Goal: Task Accomplishment & Management: Manage account settings

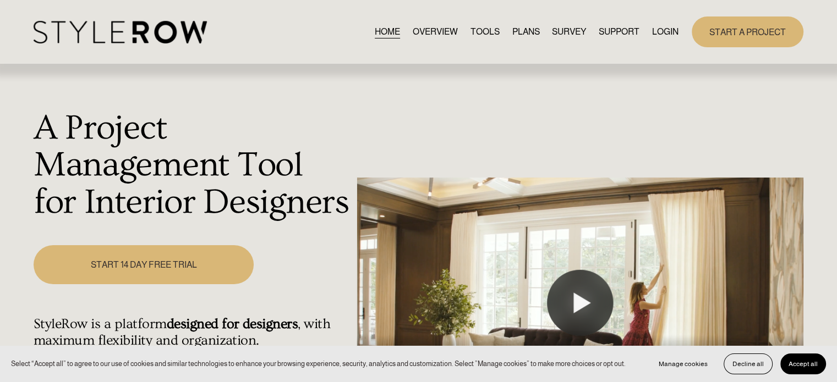
drag, startPoint x: 0, startPoint y: 0, endPoint x: 660, endPoint y: 35, distance: 661.3
click at [660, 35] on link "LOGIN" at bounding box center [665, 31] width 26 height 15
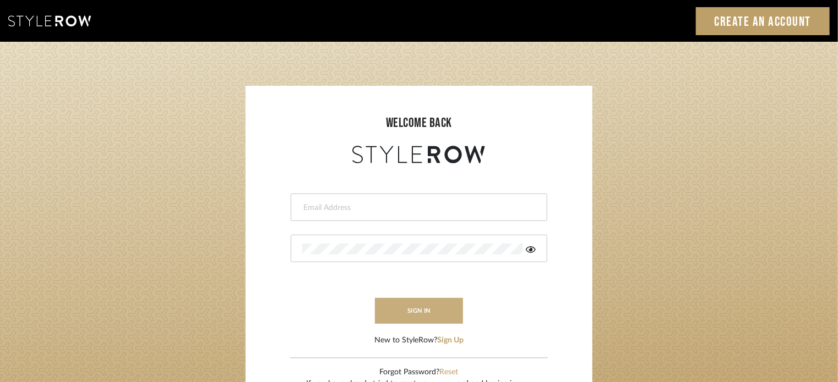
type input "ashleigh@nestkbhomedesign.com"
click at [443, 312] on button "sign in" at bounding box center [419, 311] width 88 height 26
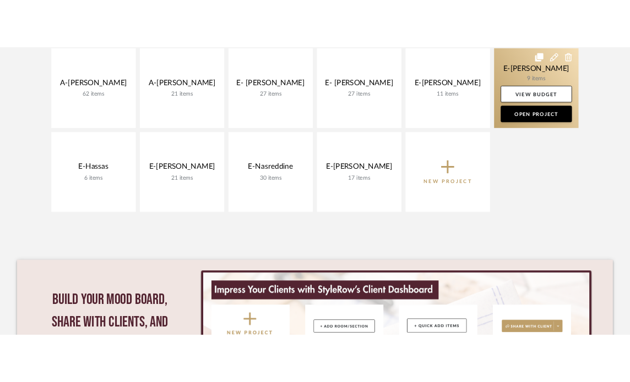
scroll to position [606, 0]
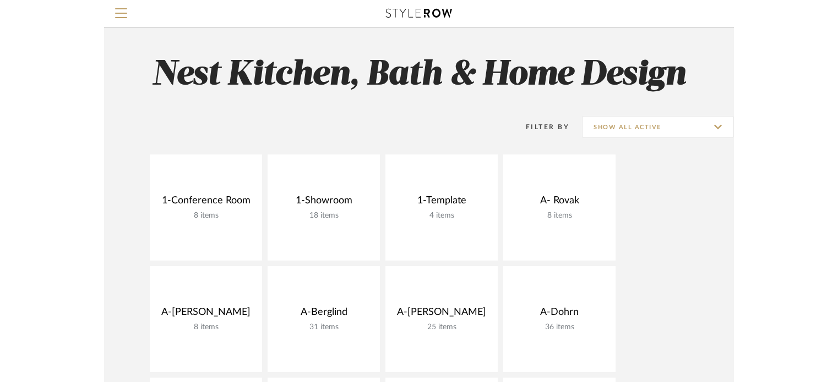
scroll to position [0, 0]
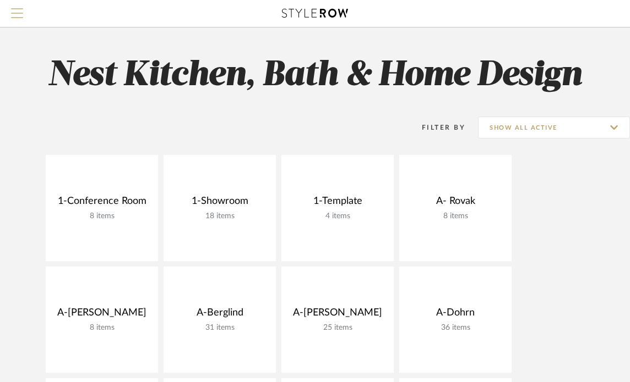
click at [15, 17] on span "Menu" at bounding box center [17, 16] width 12 height 17
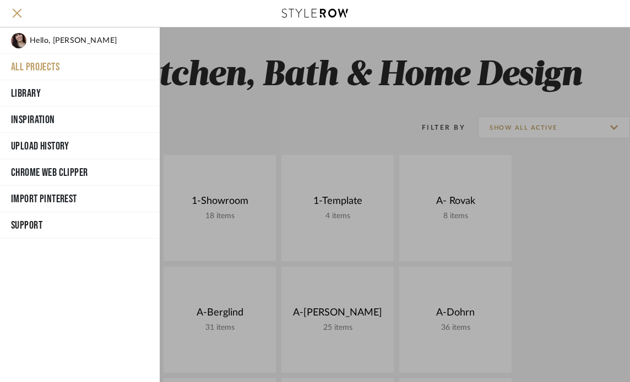
click at [39, 40] on span "Hello, [PERSON_NAME]" at bounding box center [73, 40] width 87 height 15
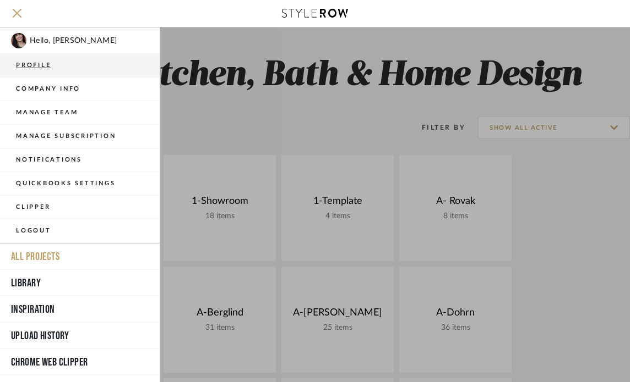
click at [50, 61] on button "Profile" at bounding box center [80, 66] width 160 height 24
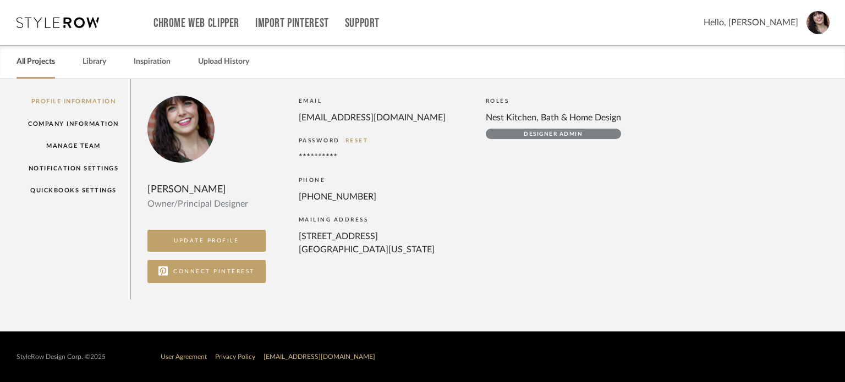
click at [40, 67] on link "All Projects" at bounding box center [36, 61] width 39 height 15
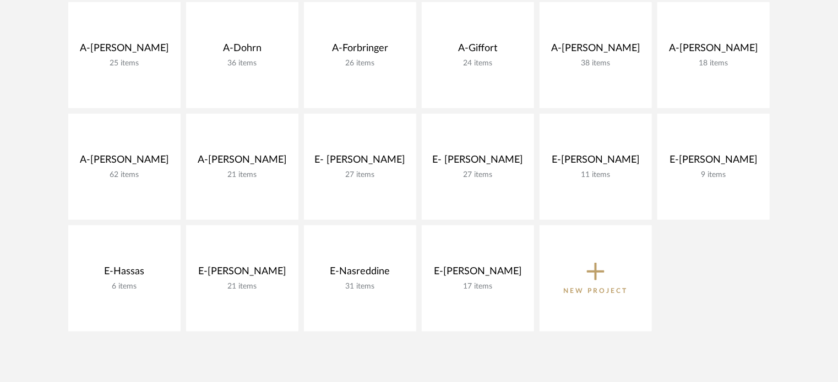
scroll to position [385, 0]
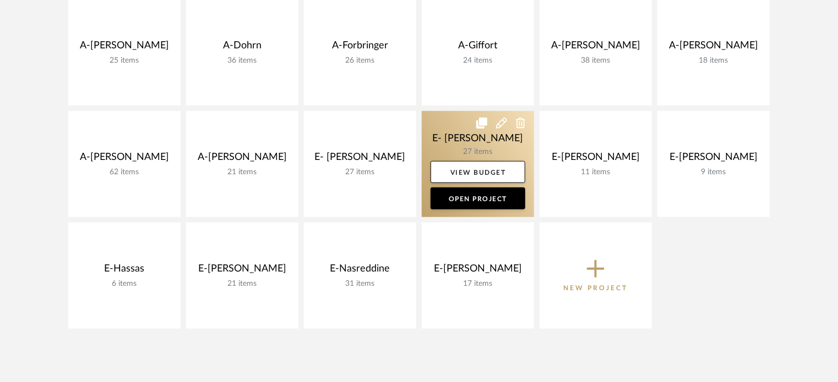
click at [471, 140] on link at bounding box center [478, 164] width 112 height 106
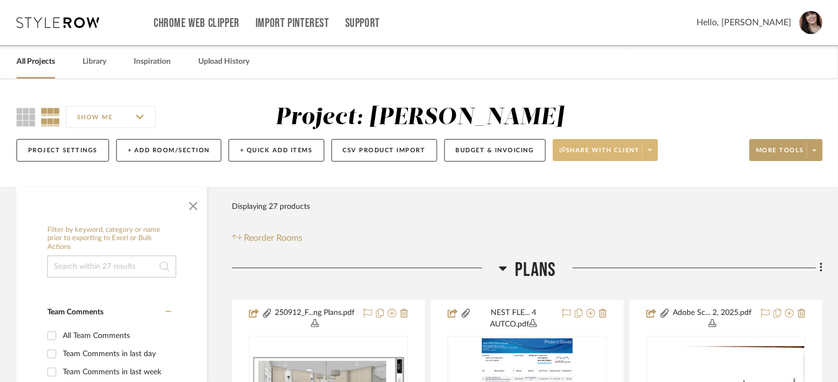
click at [648, 145] on span at bounding box center [649, 150] width 15 height 17
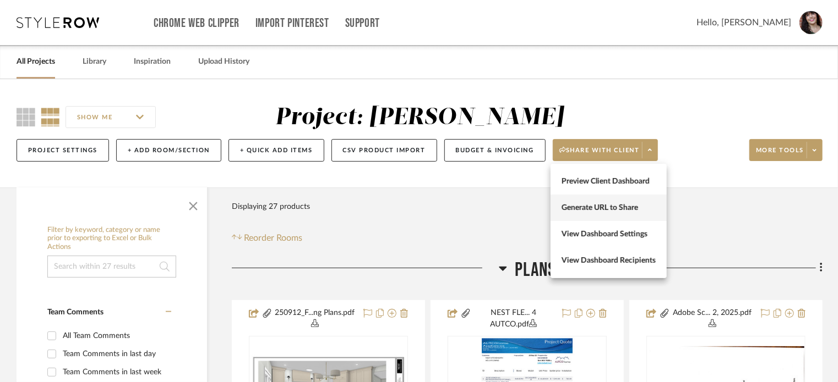
click at [628, 204] on span "Generate URL to Share" at bounding box center [608, 208] width 94 height 9
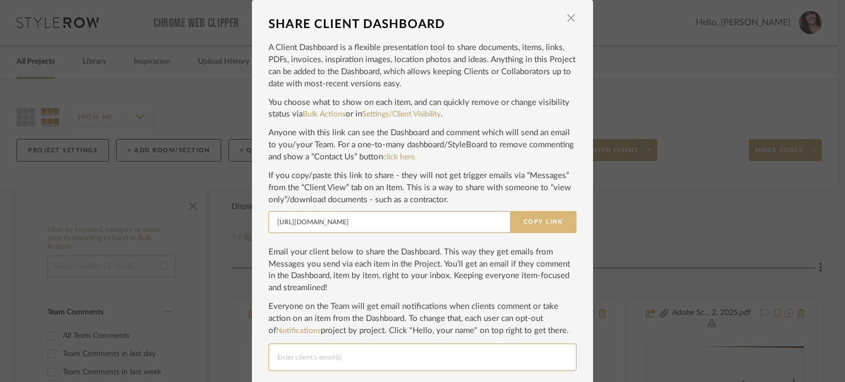
click at [551, 220] on button "Copy Link" at bounding box center [543, 222] width 67 height 22
click at [564, 22] on span "button" at bounding box center [571, 18] width 22 height 22
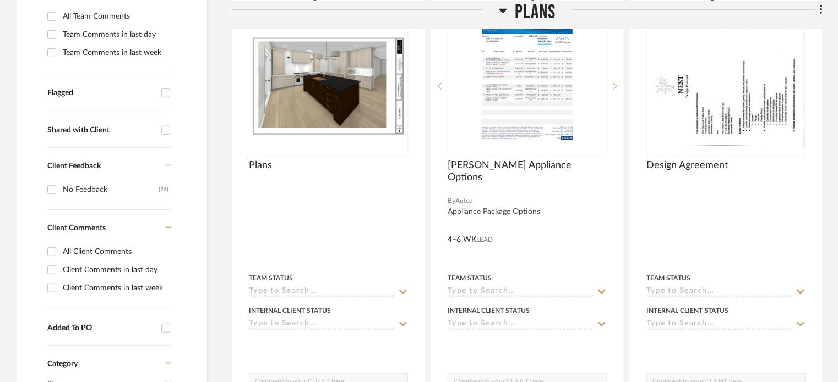
scroll to position [330, 0]
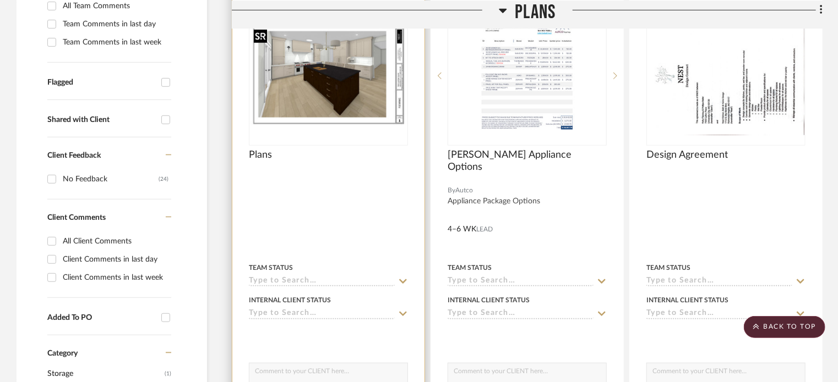
click at [0, 0] on img at bounding box center [0, 0] width 0 height 0
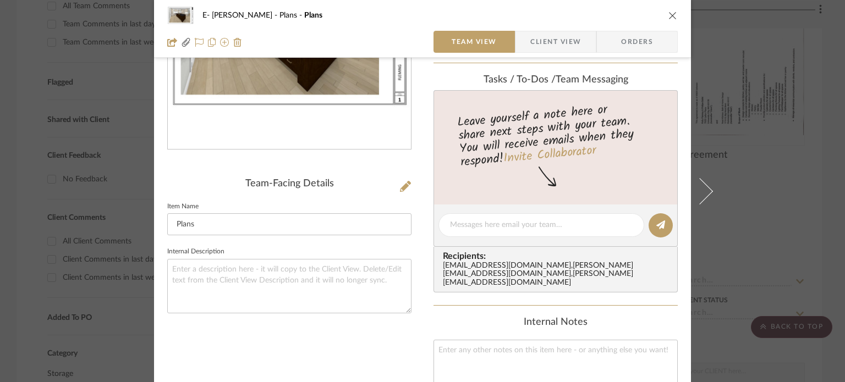
scroll to position [0, 0]
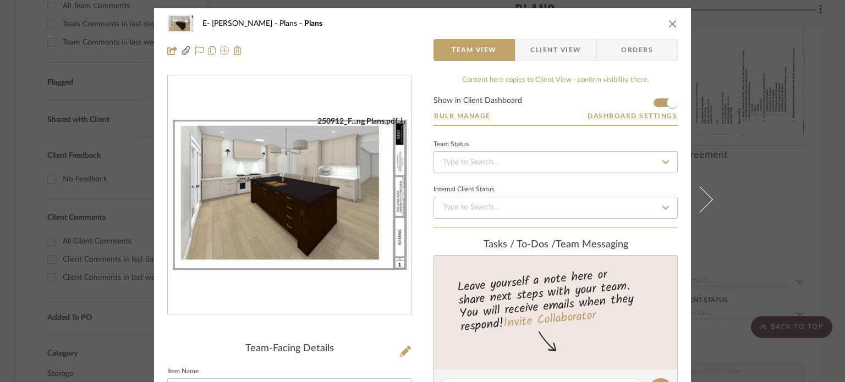
click at [783, 62] on div "E- Fleming Plans Plans Team View Client View Orders 250912_F...ng Plans.pdf Tea…" at bounding box center [422, 191] width 845 height 382
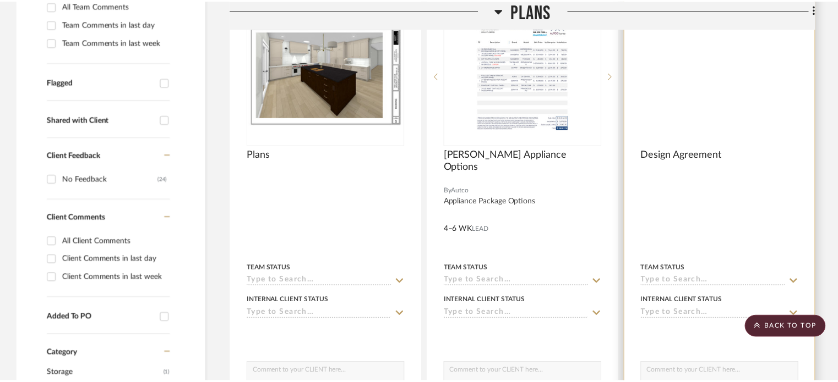
scroll to position [330, 0]
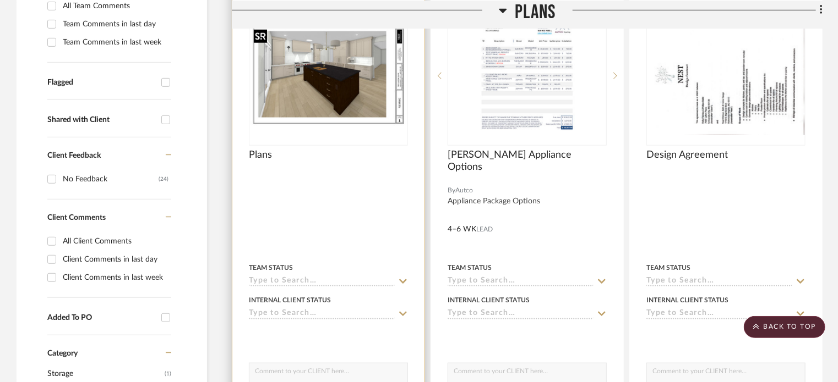
click at [359, 76] on img "0" at bounding box center [328, 75] width 157 height 101
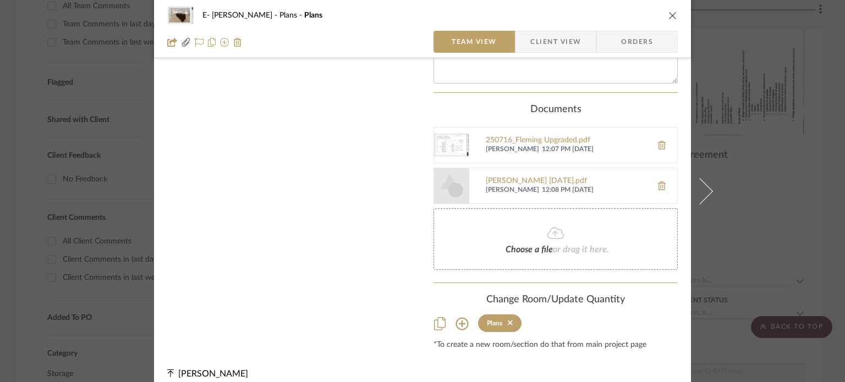
scroll to position [477, 0]
click at [533, 177] on div "Fleming 7.10.25.pdf" at bounding box center [566, 181] width 161 height 9
click at [661, 181] on icon at bounding box center [662, 185] width 8 height 9
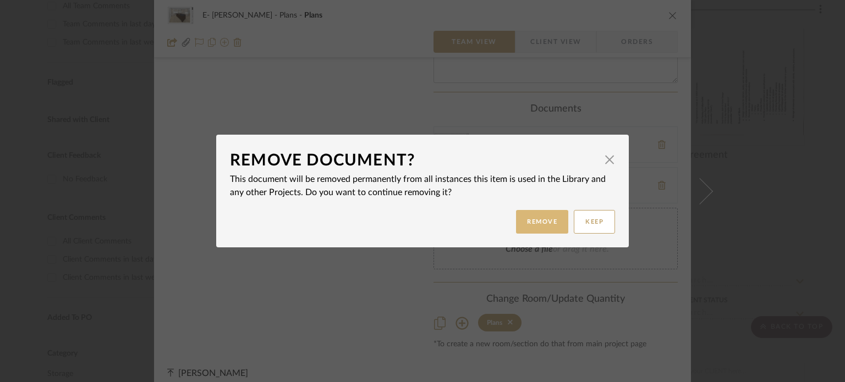
click at [539, 230] on button "Remove" at bounding box center [542, 222] width 52 height 24
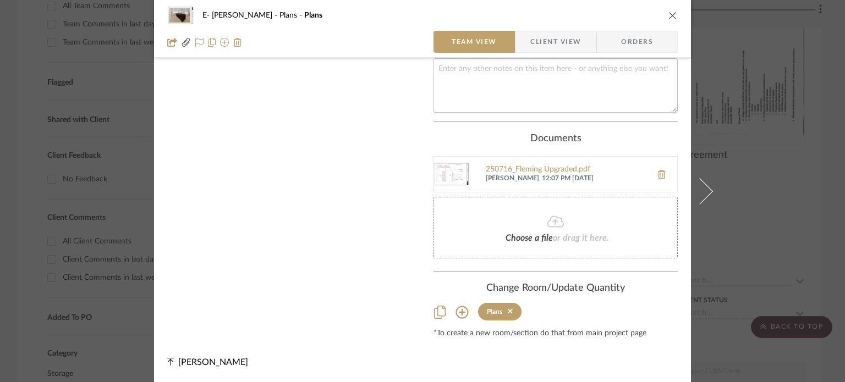
scroll to position [436, 0]
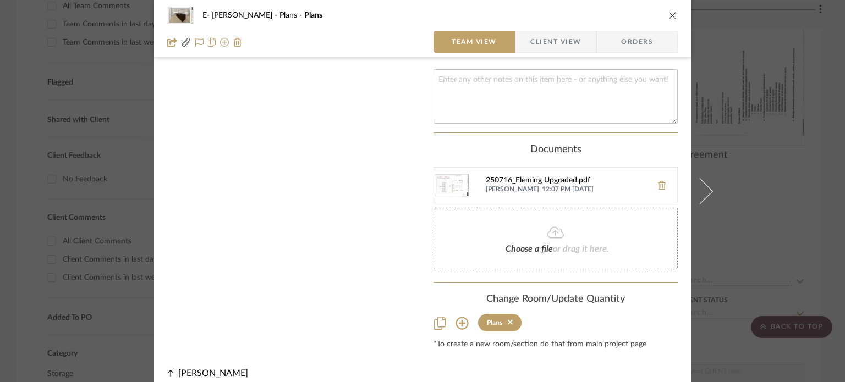
click at [560, 177] on div "250716_Fleming Upgraded.pdf" at bounding box center [566, 181] width 161 height 9
click at [658, 181] on icon at bounding box center [662, 185] width 8 height 9
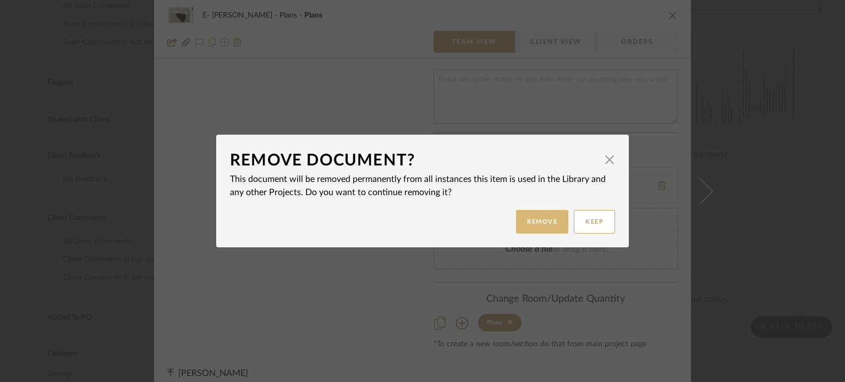
click at [534, 229] on button "Remove" at bounding box center [542, 222] width 52 height 24
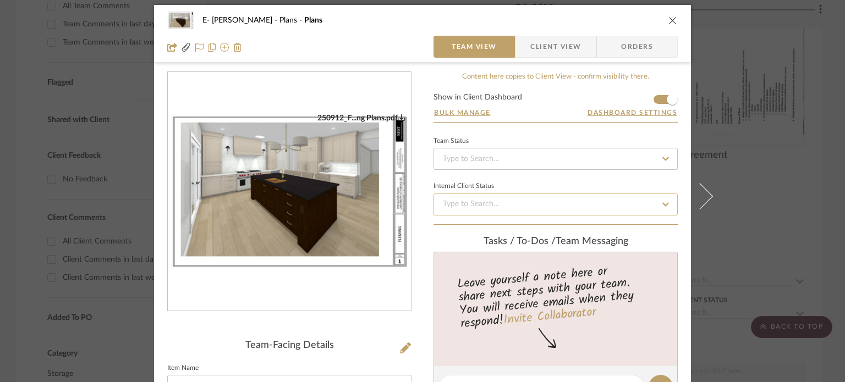
scroll to position [0, 0]
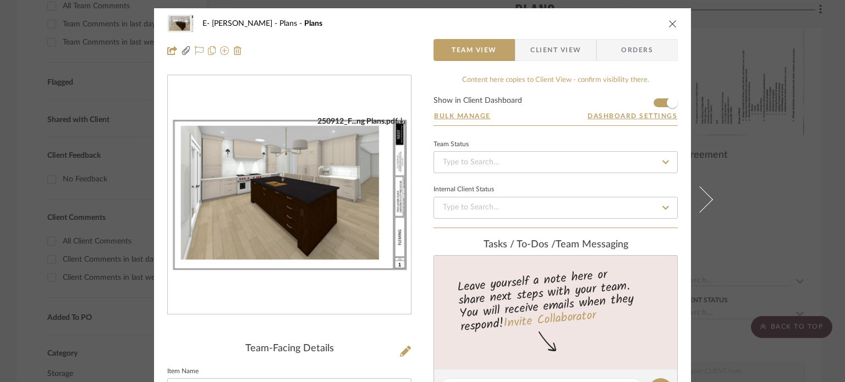
click at [324, 201] on img "0" at bounding box center [289, 195] width 243 height 157
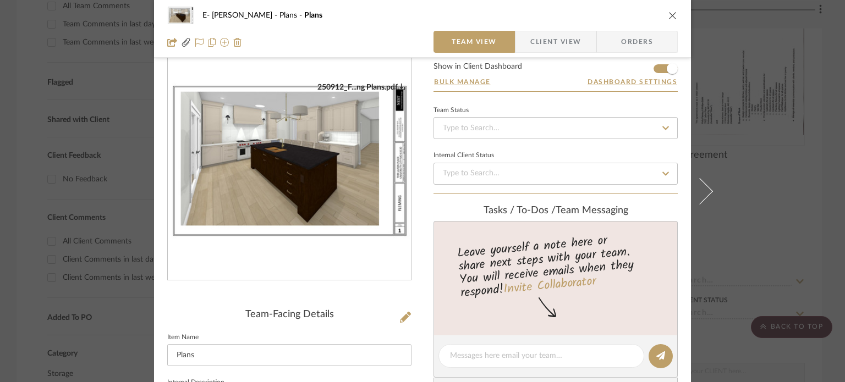
scroll to position [220, 0]
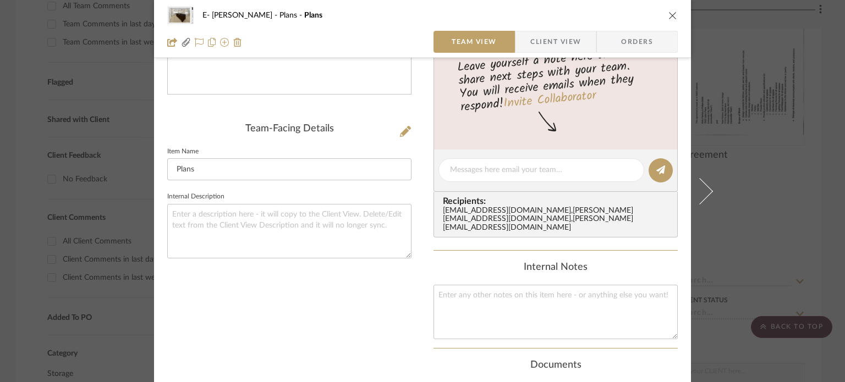
click at [408, 127] on div "E- Fleming Plans Plans Team View Client View Orders 250912_F...ng Plans.pdf Tea…" at bounding box center [422, 180] width 537 height 785
click at [404, 129] on icon at bounding box center [405, 131] width 11 height 11
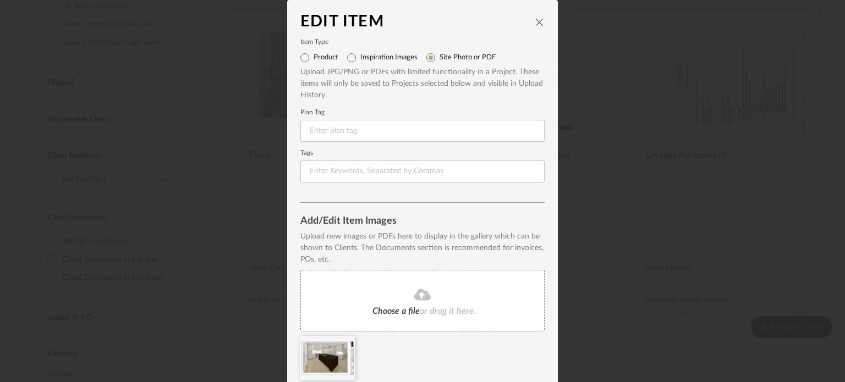
scroll to position [42, 0]
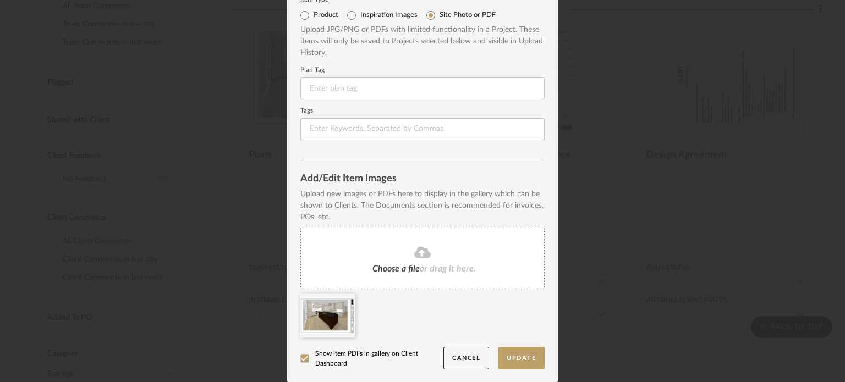
click at [302, 359] on icon at bounding box center [305, 359] width 7 height 6
click at [516, 362] on button "Update" at bounding box center [521, 358] width 47 height 23
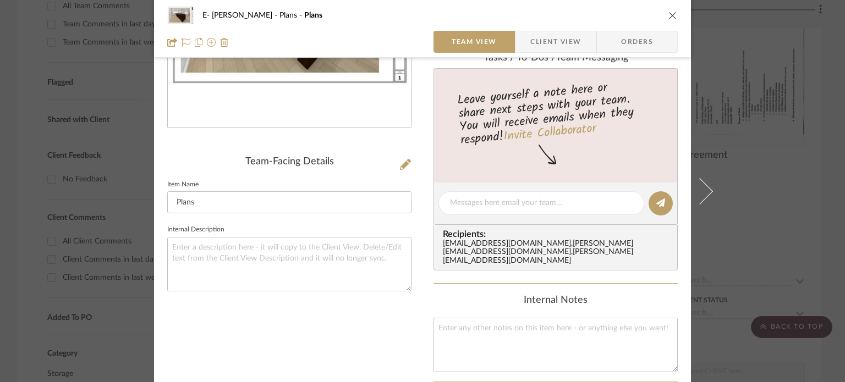
scroll to position [220, 0]
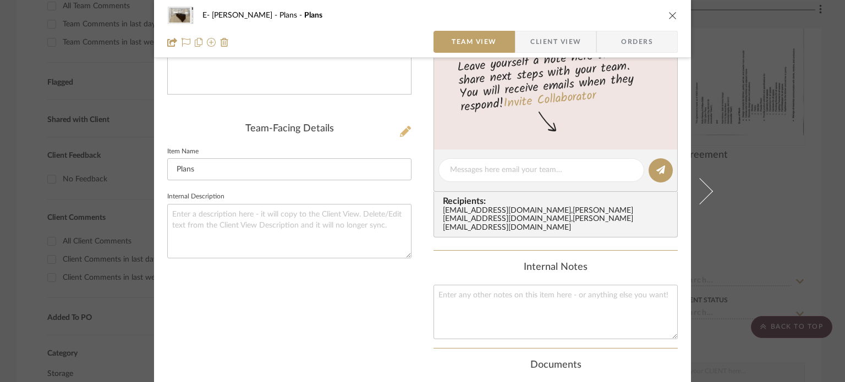
click at [402, 130] on icon at bounding box center [405, 131] width 11 height 11
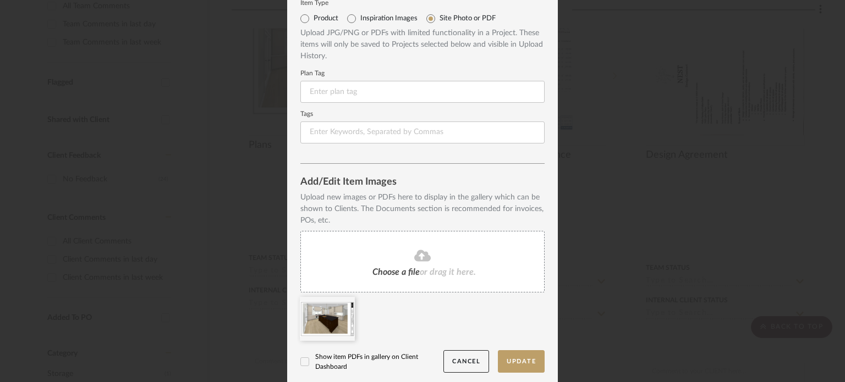
scroll to position [42, 0]
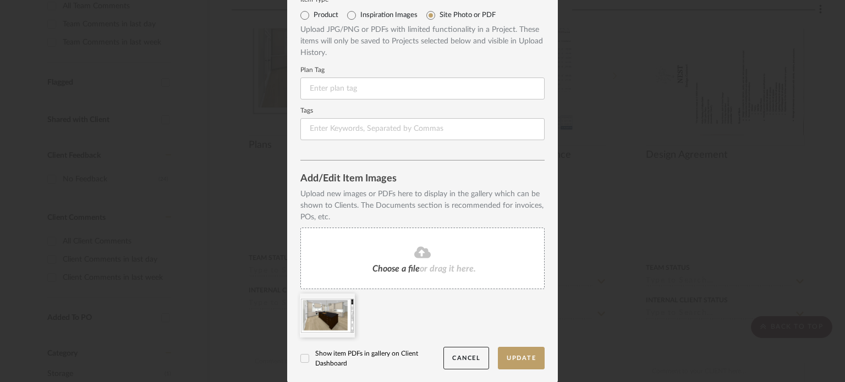
click at [402, 269] on span "Choose a file" at bounding box center [396, 269] width 47 height 9
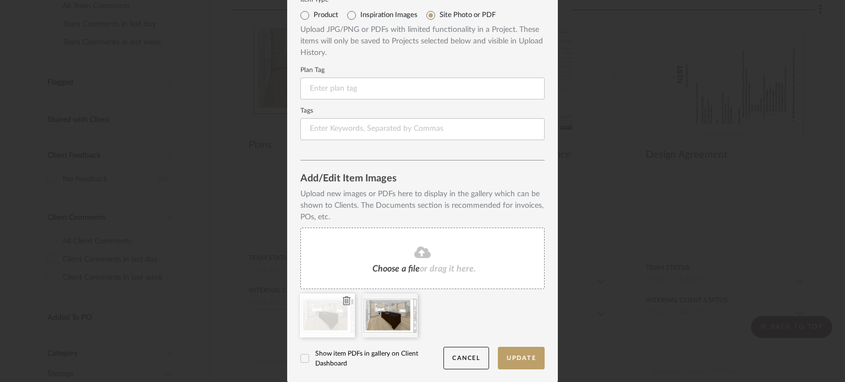
click at [343, 302] on icon at bounding box center [347, 301] width 8 height 9
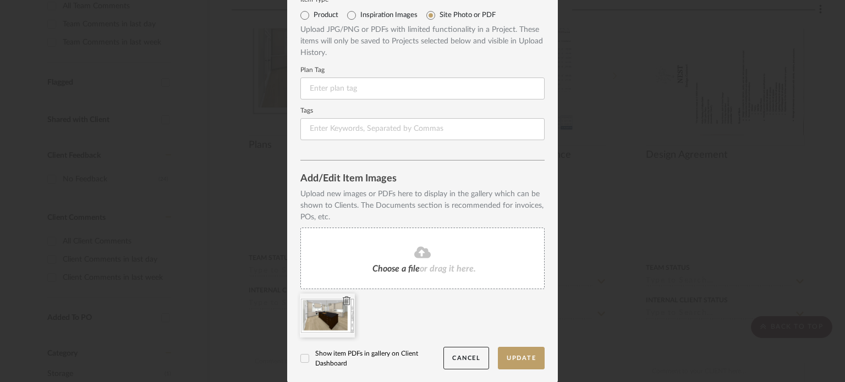
click at [333, 322] on div at bounding box center [327, 316] width 55 height 44
click at [330, 358] on label "Show item PDFs in gallery on Client Dashboard" at bounding box center [371, 359] width 143 height 20
click at [528, 356] on button "Update" at bounding box center [521, 358] width 47 height 23
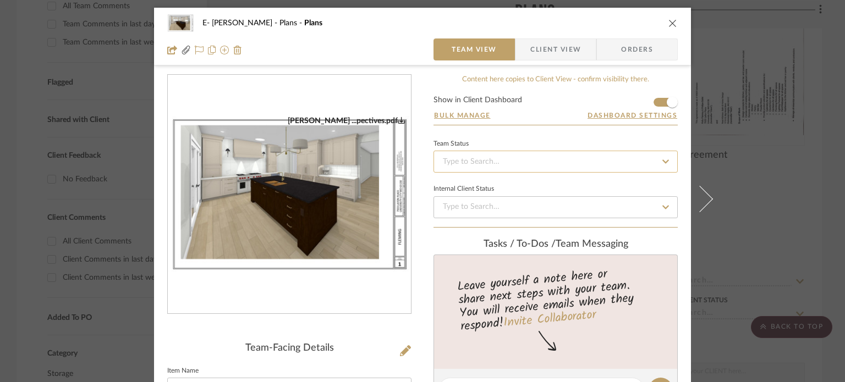
scroll to position [0, 0]
click at [670, 24] on icon "close" at bounding box center [673, 23] width 9 height 9
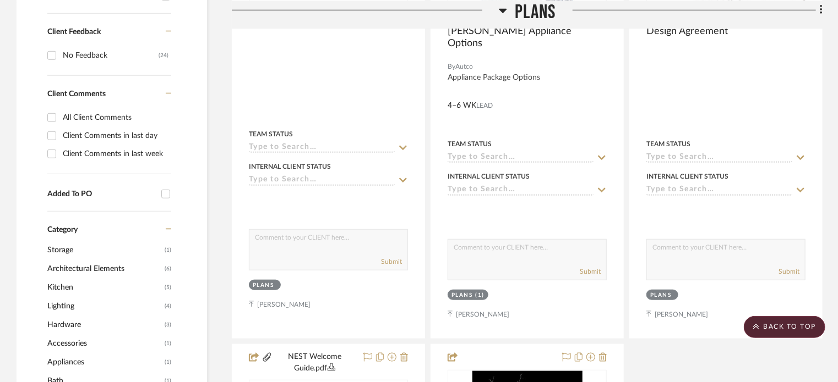
scroll to position [437, 0]
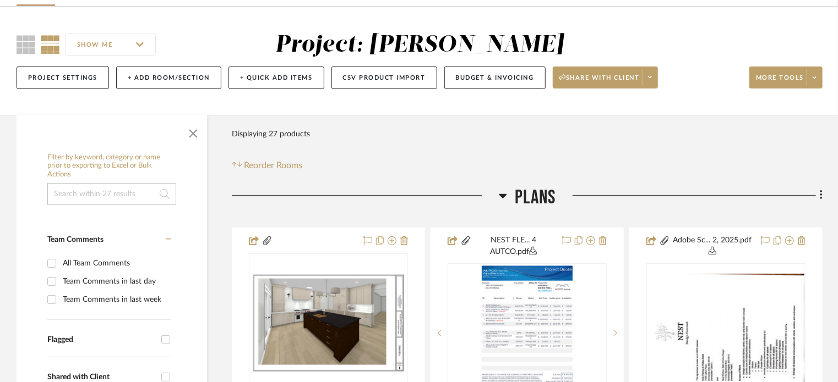
scroll to position [0, 0]
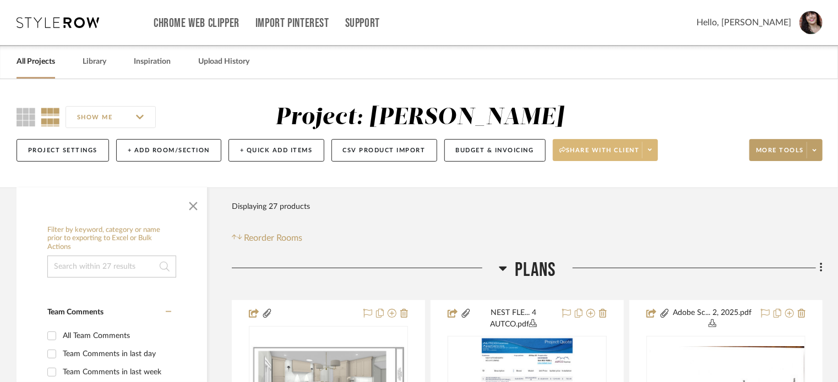
click at [649, 149] on icon at bounding box center [650, 150] width 4 height 2
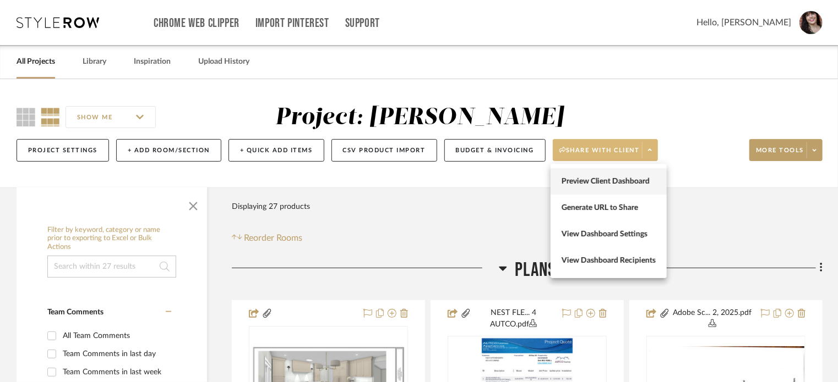
click at [638, 185] on span "Preview Client Dashboard" at bounding box center [608, 181] width 94 height 9
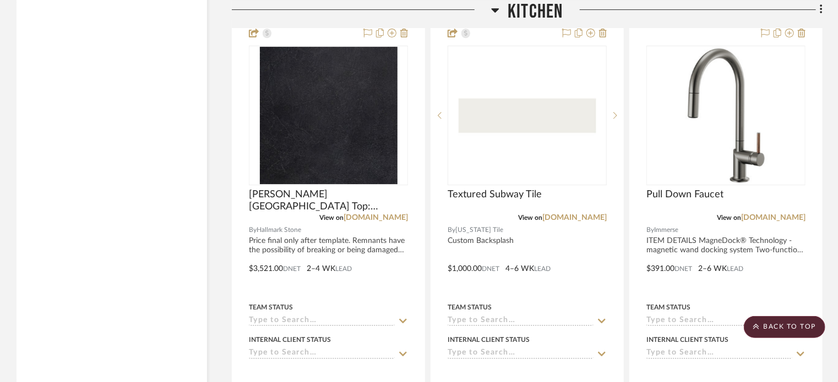
scroll to position [1816, 0]
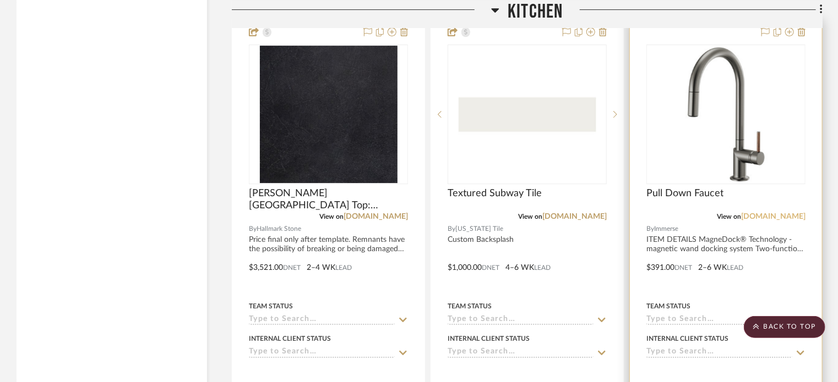
click at [785, 215] on link "[DOMAIN_NAME]" at bounding box center [773, 217] width 64 height 8
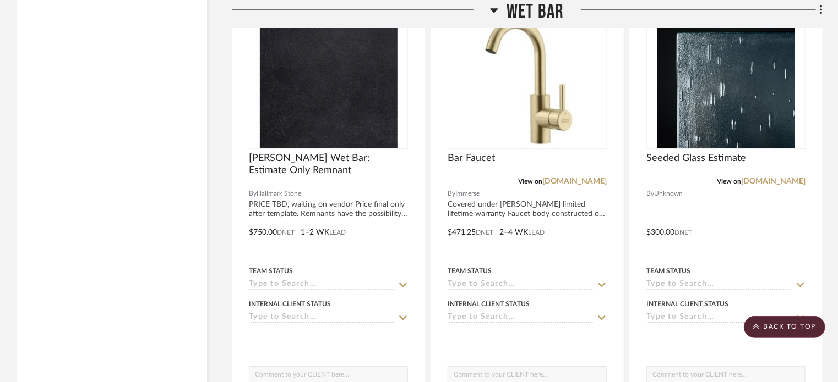
scroll to position [3412, 0]
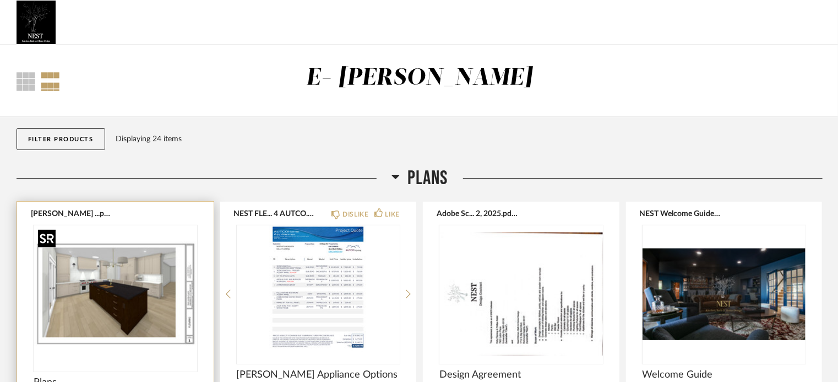
click at [0, 0] on img at bounding box center [0, 0] width 0 height 0
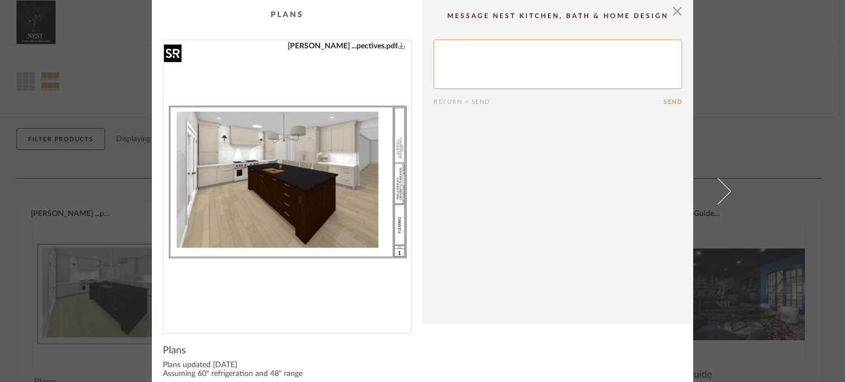
click at [298, 160] on img "0" at bounding box center [287, 182] width 248 height 285
click at [669, 12] on span "button" at bounding box center [677, 11] width 22 height 22
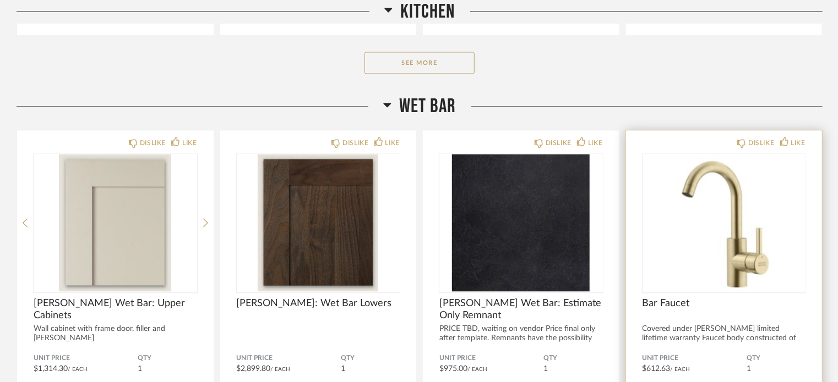
scroll to position [880, 0]
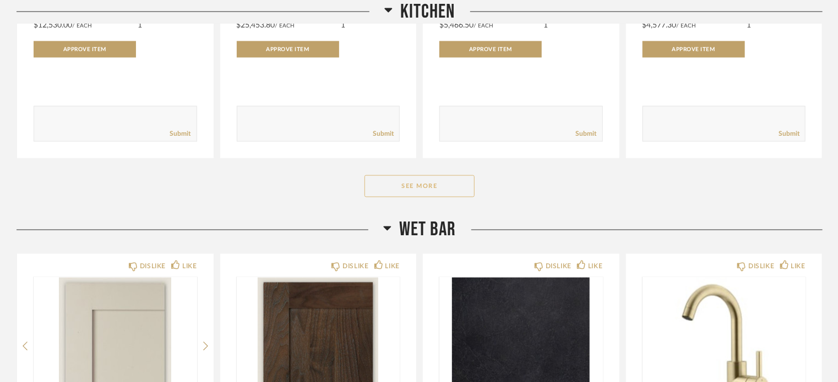
click at [403, 187] on button "See More" at bounding box center [419, 187] width 110 height 22
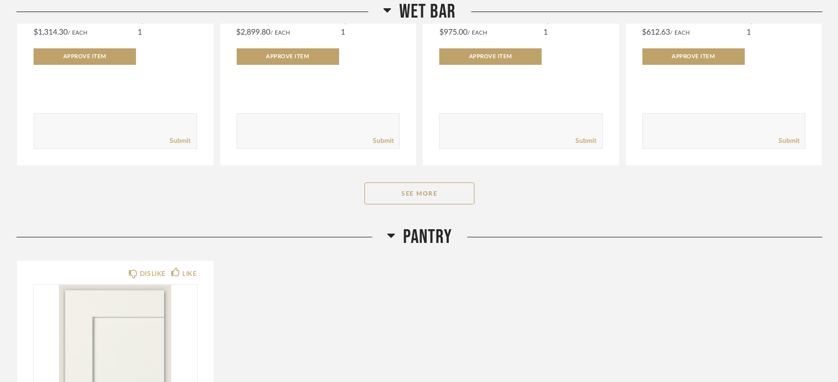
scroll to position [2117, 0]
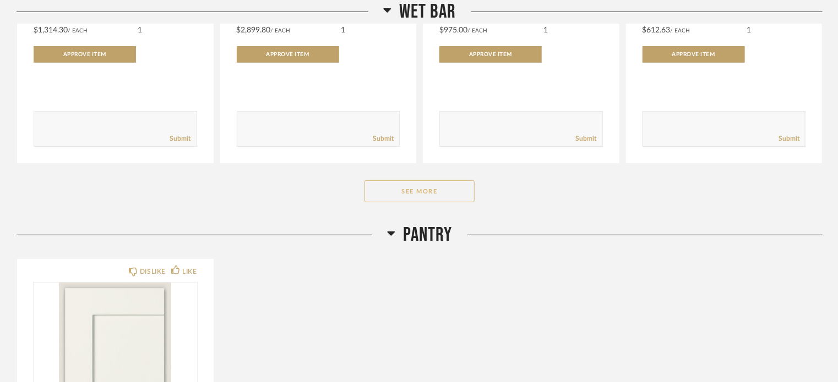
click at [414, 190] on button "See More" at bounding box center [419, 191] width 110 height 22
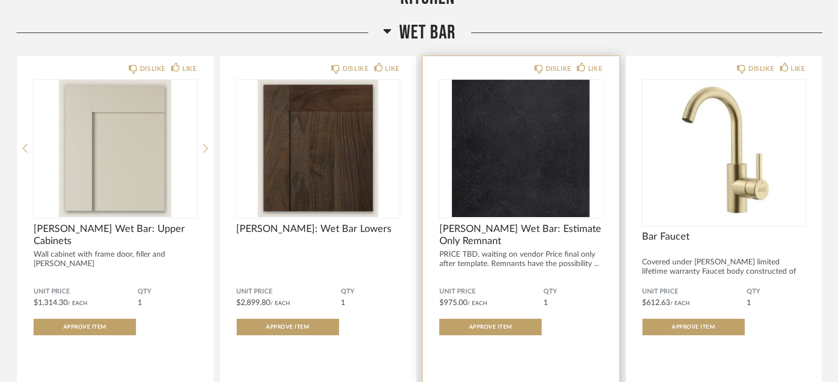
scroll to position [1841, 0]
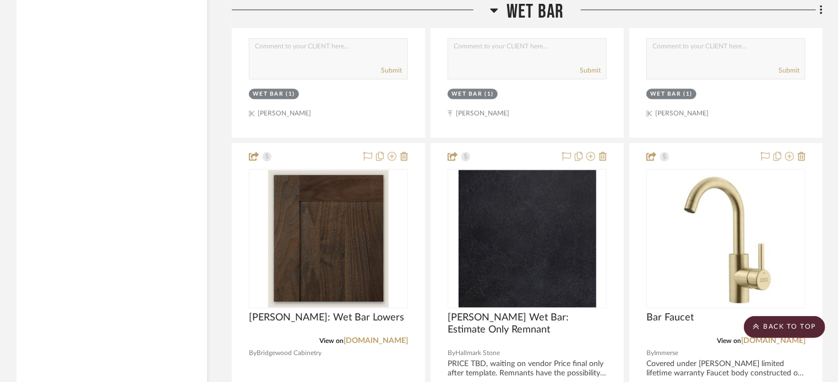
scroll to position [3302, 0]
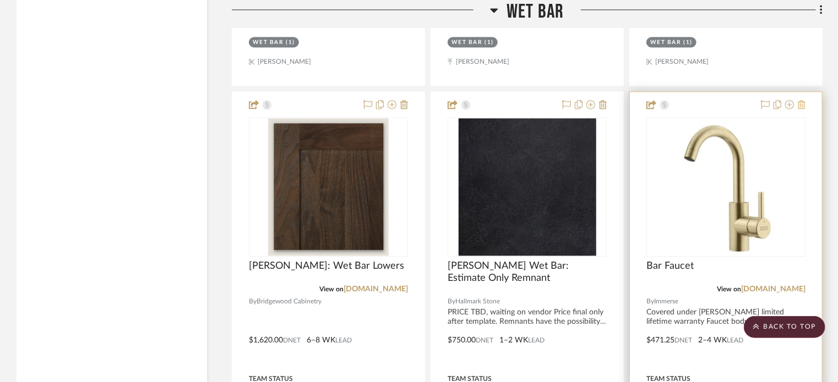
click at [799, 105] on icon at bounding box center [801, 104] width 8 height 9
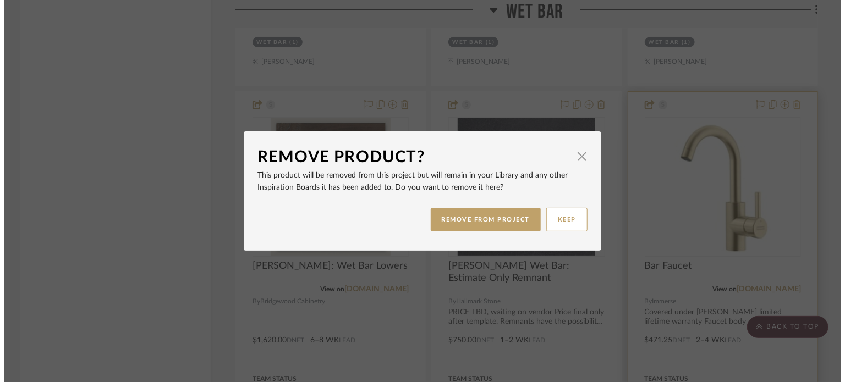
scroll to position [0, 0]
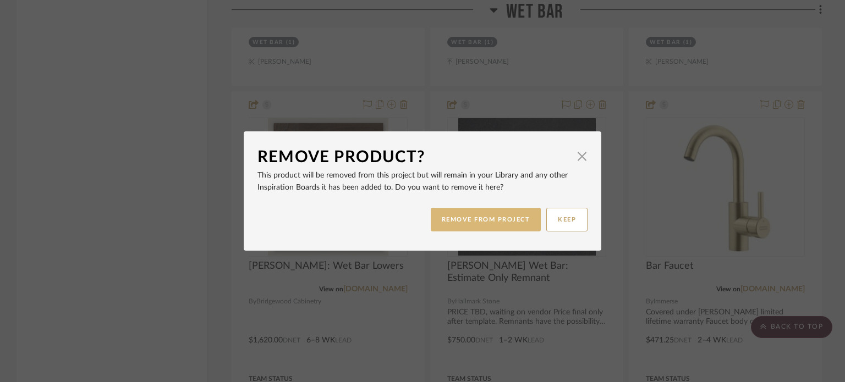
click at [471, 213] on button "REMOVE FROM PROJECT" at bounding box center [486, 220] width 111 height 24
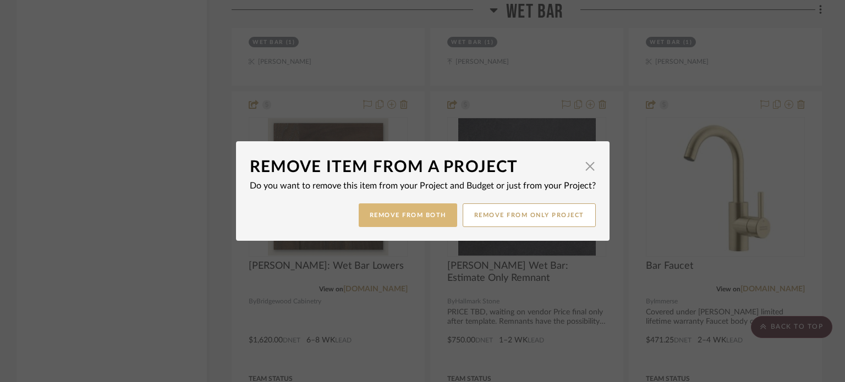
click at [411, 215] on button "Remove from Both" at bounding box center [408, 216] width 99 height 24
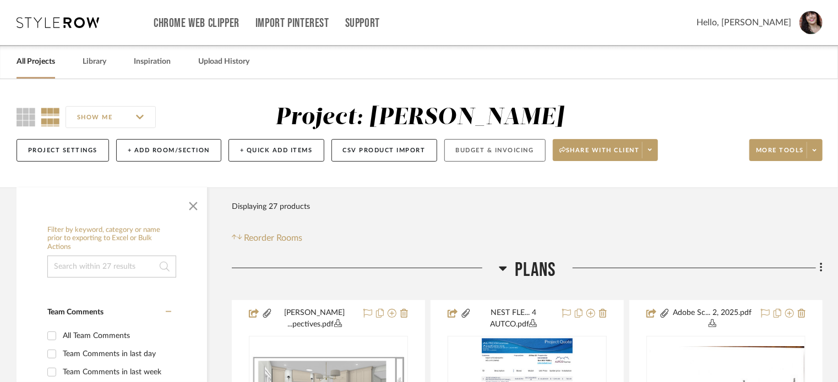
click at [480, 154] on button "Budget & Invoicing" at bounding box center [494, 150] width 101 height 23
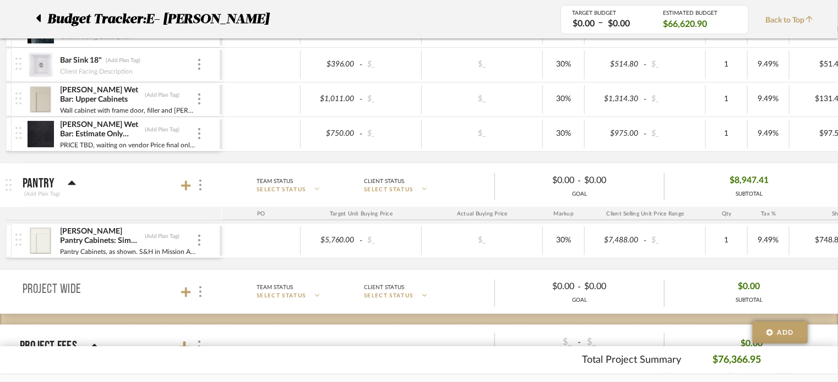
scroll to position [825, 0]
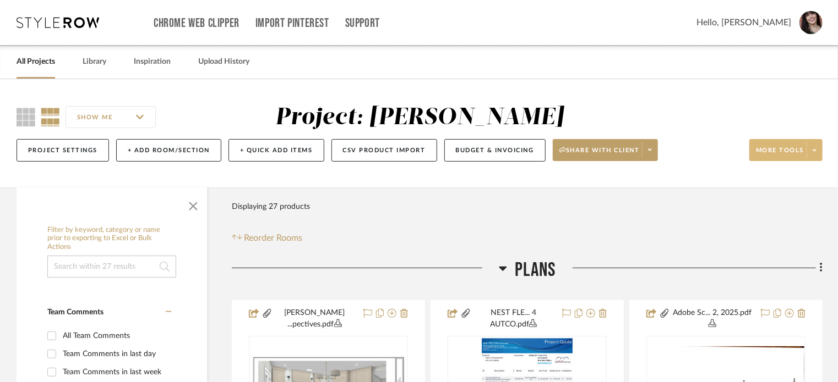
click at [816, 147] on span at bounding box center [813, 150] width 15 height 17
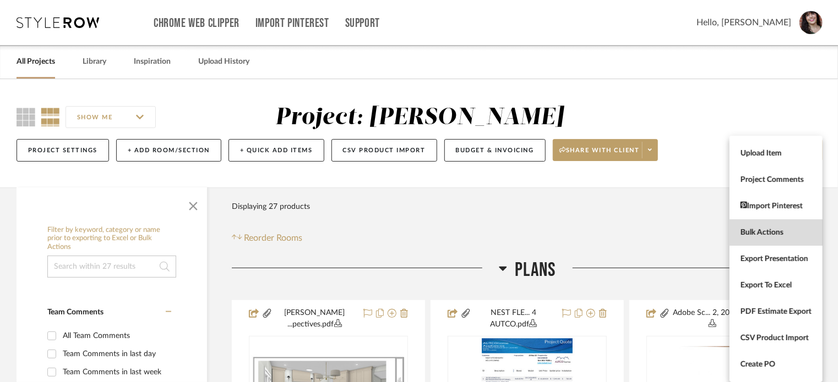
click at [776, 235] on span "Bulk Actions" at bounding box center [775, 232] width 71 height 9
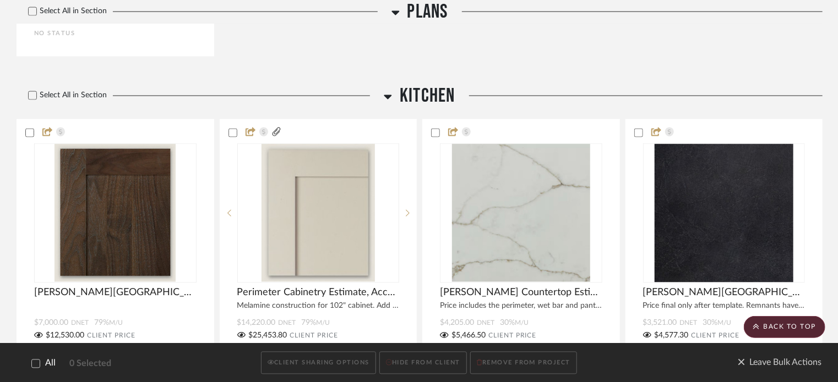
scroll to position [881, 0]
drag, startPoint x: 48, startPoint y: 96, endPoint x: 94, endPoint y: 118, distance: 50.7
click at [48, 96] on label "Select All in Section" at bounding box center [64, 94] width 94 height 9
click at [33, 93] on icon at bounding box center [33, 95] width 8 height 8
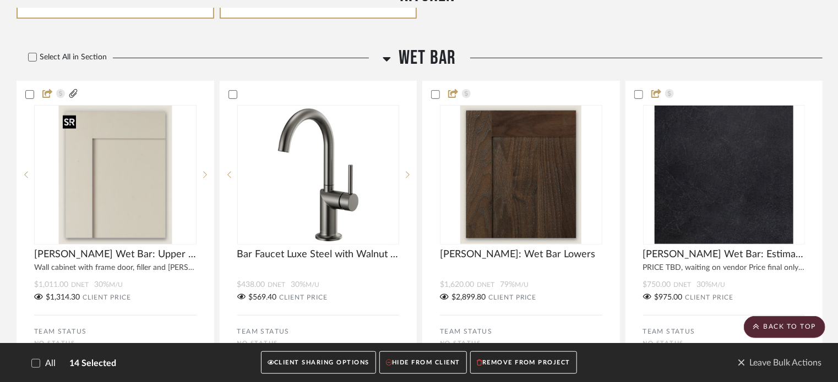
scroll to position [2177, 0]
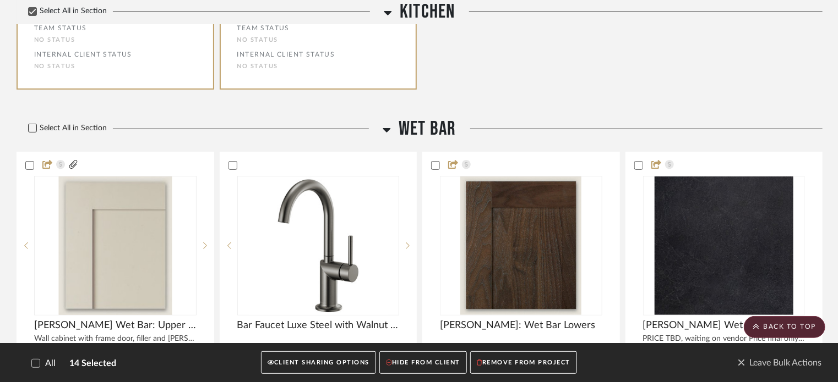
click at [33, 131] on icon at bounding box center [32, 128] width 7 height 6
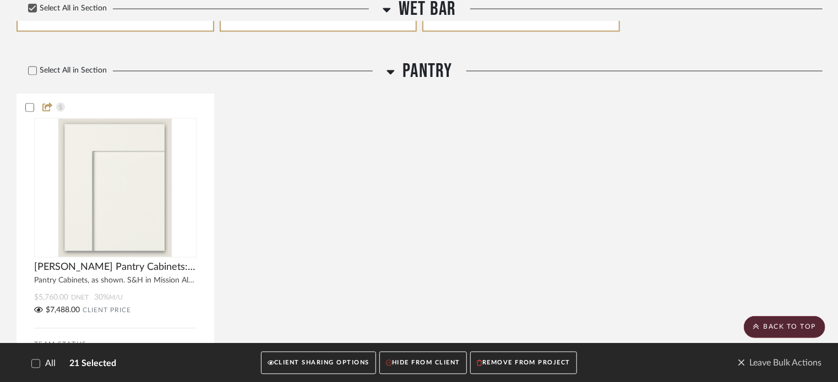
scroll to position [2947, 0]
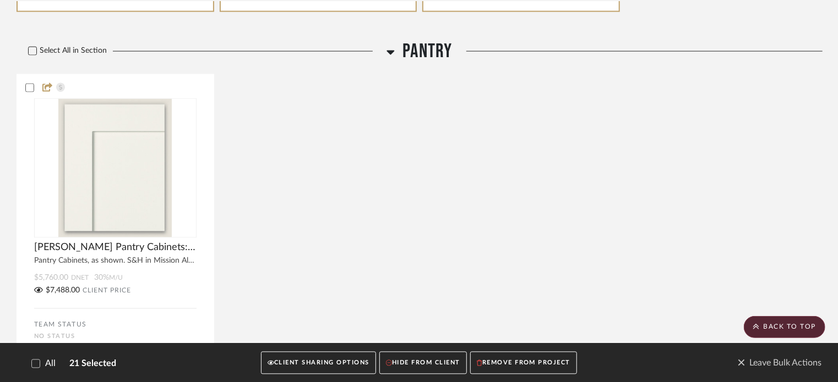
click at [31, 55] on icon at bounding box center [33, 51] width 8 height 8
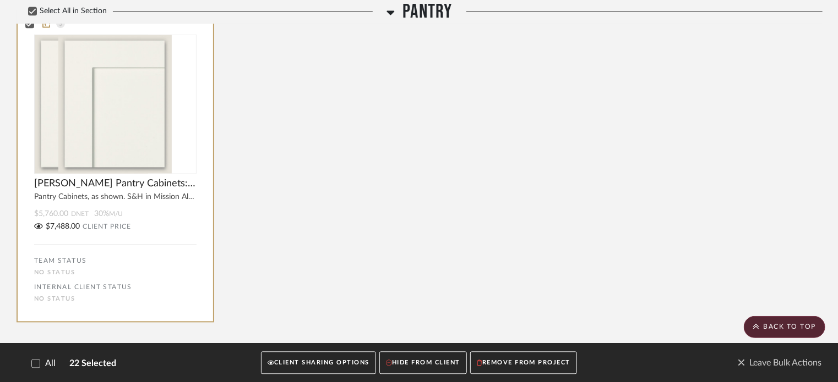
scroll to position [3037, 0]
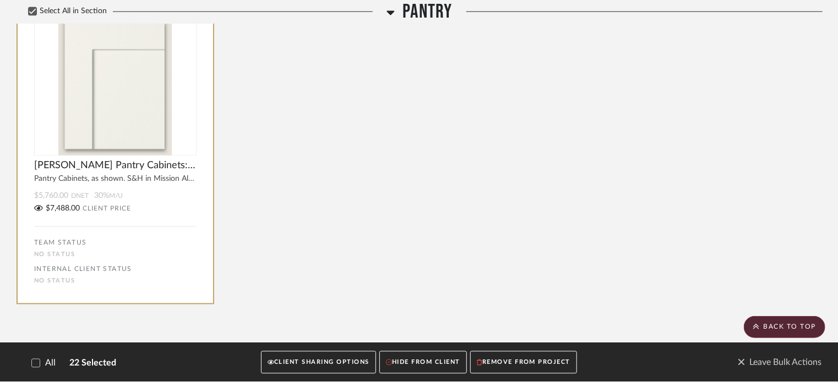
click at [295, 365] on button "CLIENT SHARING OPTIONS" at bounding box center [318, 363] width 115 height 23
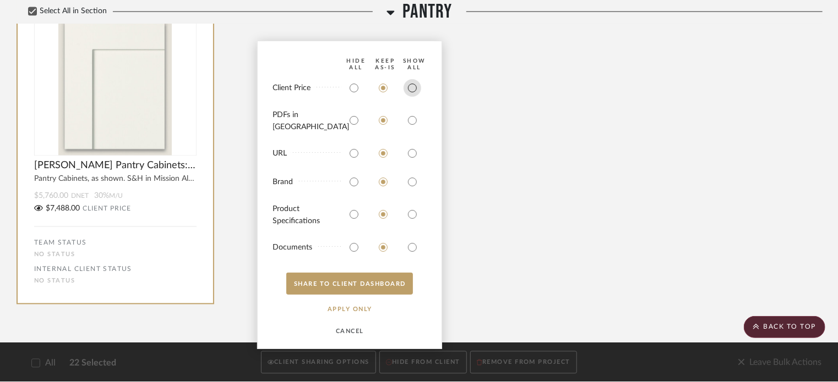
click at [413, 96] on input "radio" at bounding box center [412, 88] width 18 height 18
radio input "true"
click at [342, 283] on button "SHARE TO CLIENT Dashboard" at bounding box center [349, 284] width 127 height 22
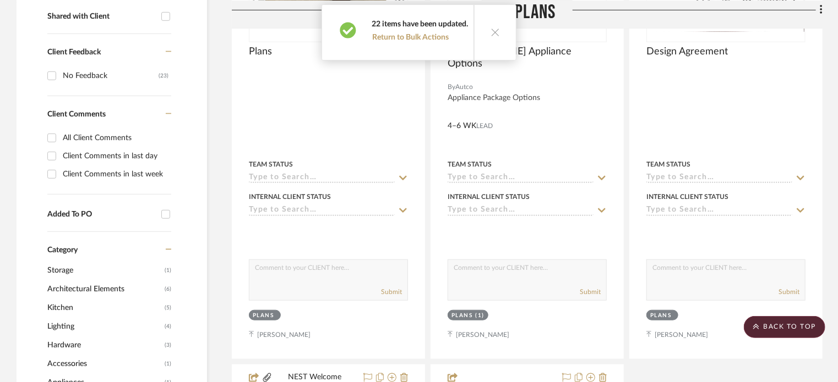
scroll to position [0, 0]
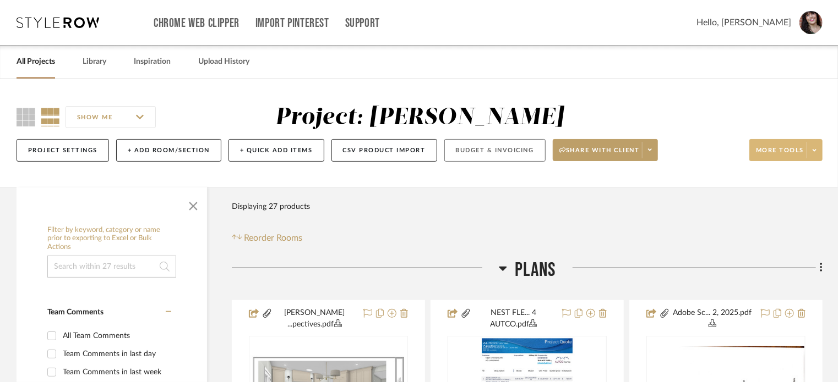
click at [469, 150] on button "Budget & Invoicing" at bounding box center [494, 150] width 101 height 23
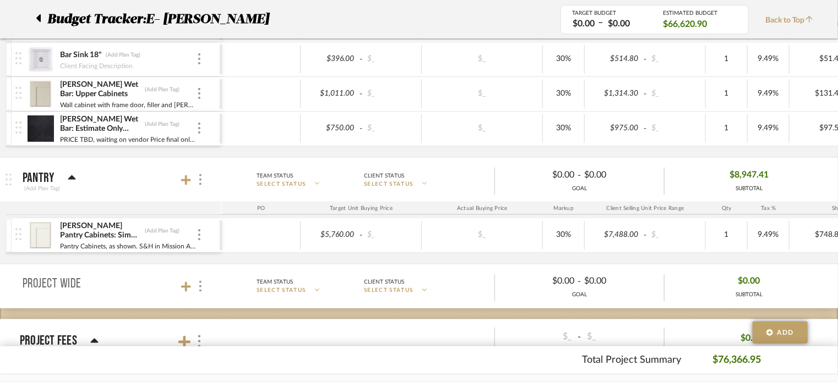
scroll to position [880, 0]
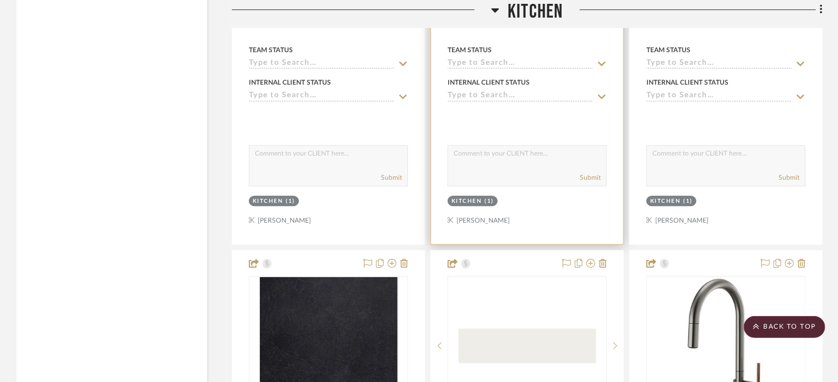
scroll to position [1816, 0]
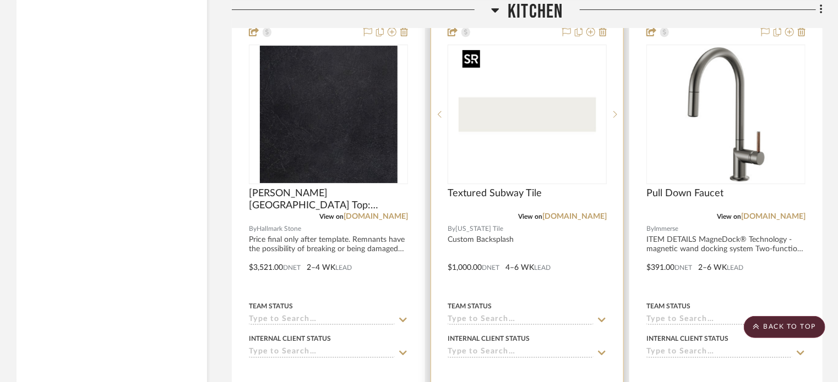
click at [519, 132] on img "0" at bounding box center [527, 115] width 138 height 138
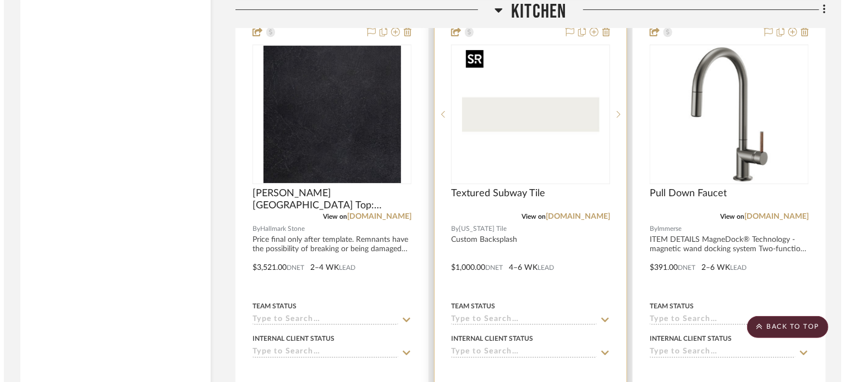
scroll to position [0, 0]
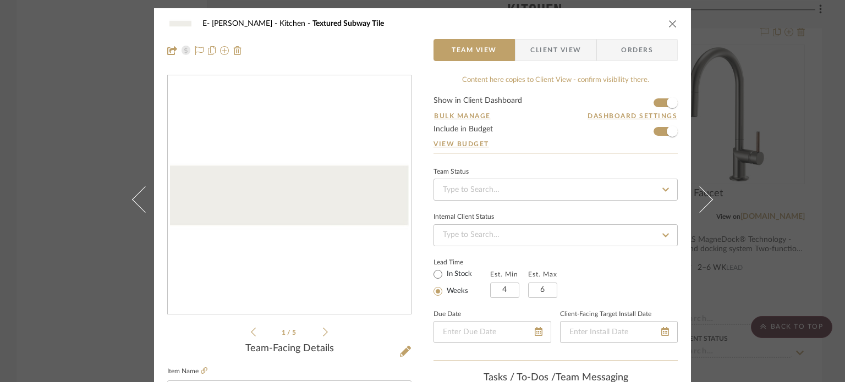
click at [671, 23] on icon "close" at bounding box center [673, 23] width 9 height 9
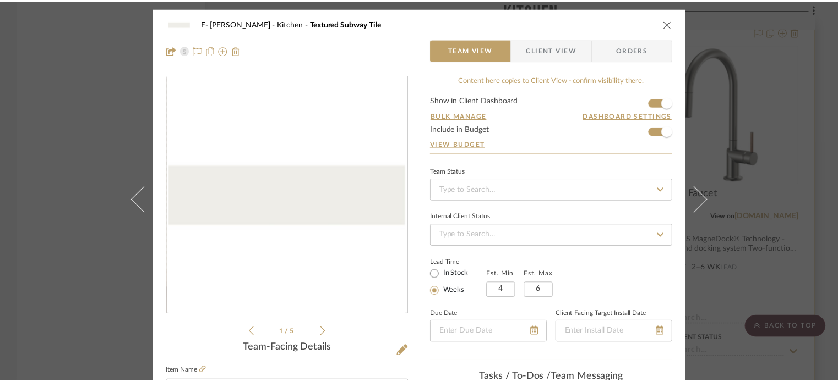
scroll to position [1816, 0]
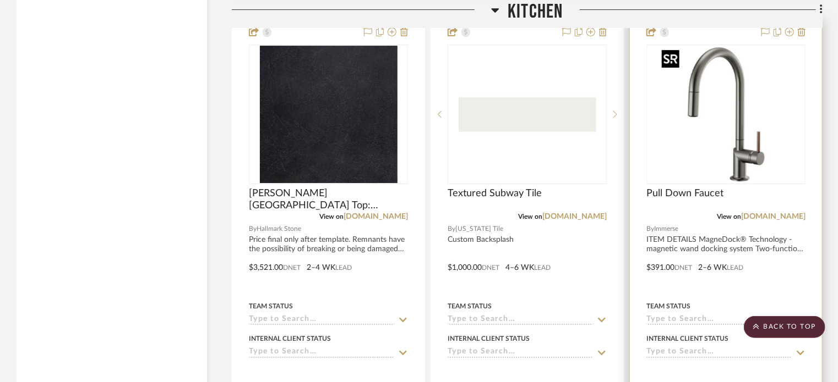
click at [731, 122] on img "0" at bounding box center [726, 115] width 138 height 138
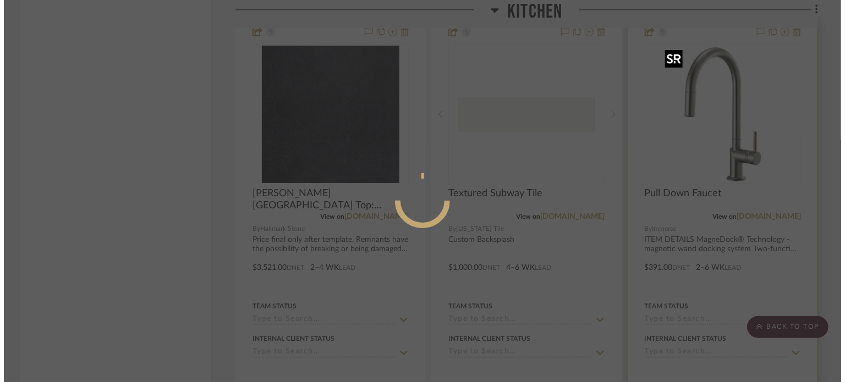
scroll to position [0, 0]
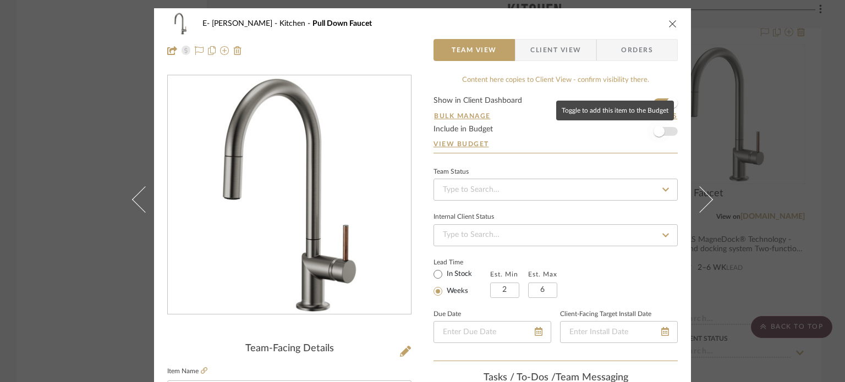
click at [666, 136] on span "button" at bounding box center [659, 131] width 24 height 24
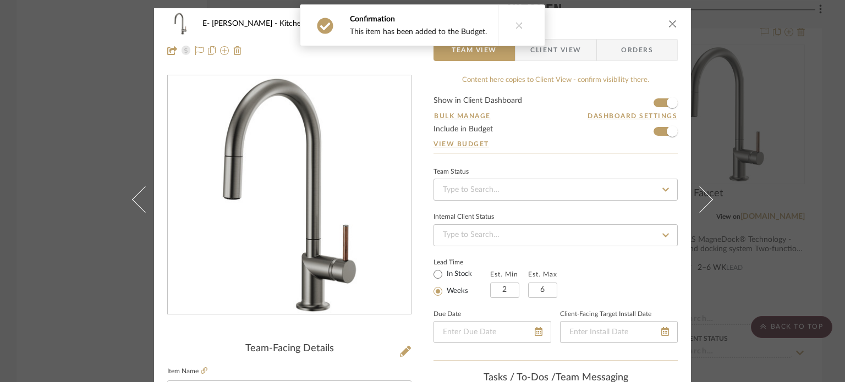
click at [669, 26] on icon "close" at bounding box center [673, 23] width 9 height 9
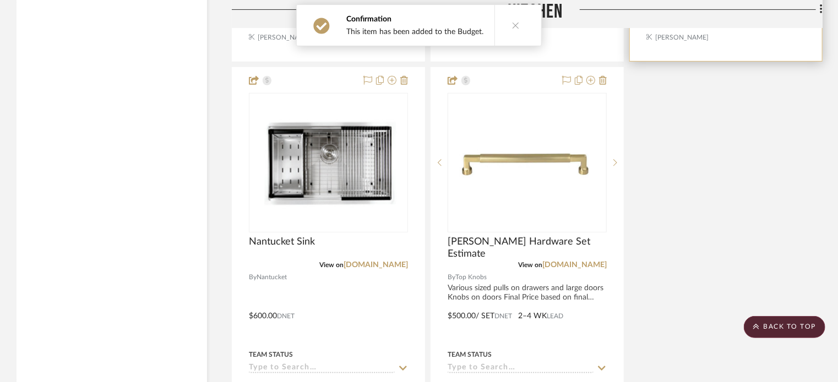
scroll to position [2256, 0]
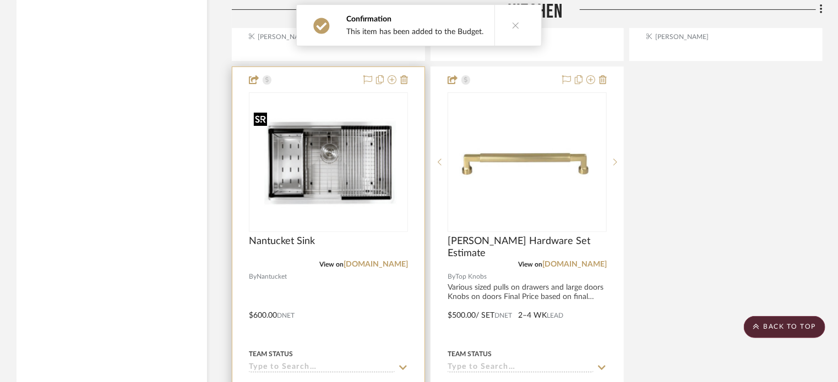
click at [0, 0] on img at bounding box center [0, 0] width 0 height 0
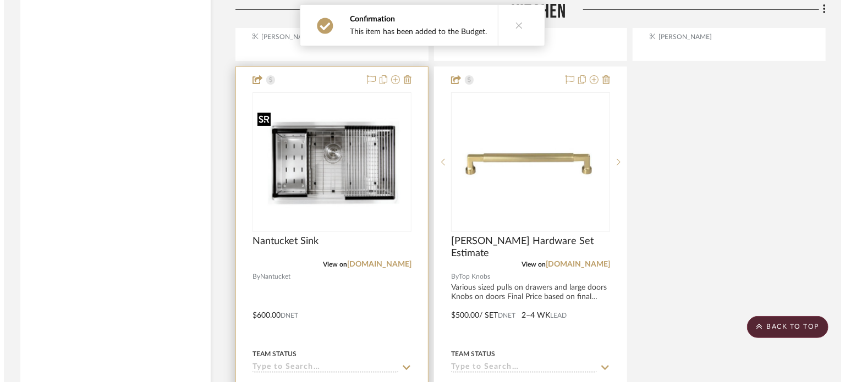
scroll to position [0, 0]
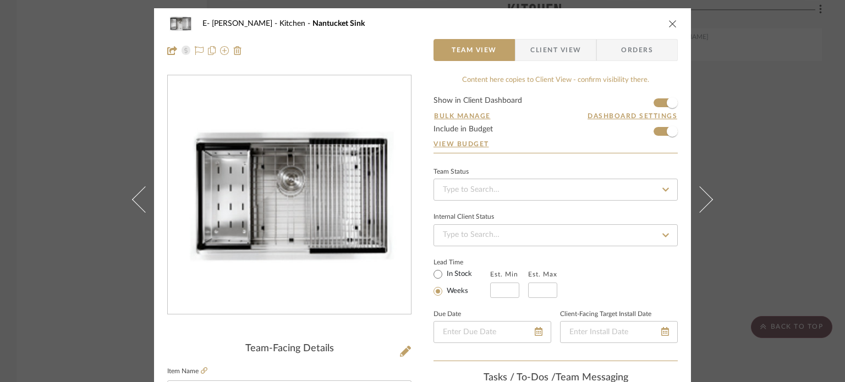
click at [722, 169] on div "E- [PERSON_NAME] Kitchen Nantucket Sink Team View Client View Orders Team-Facin…" at bounding box center [422, 191] width 845 height 382
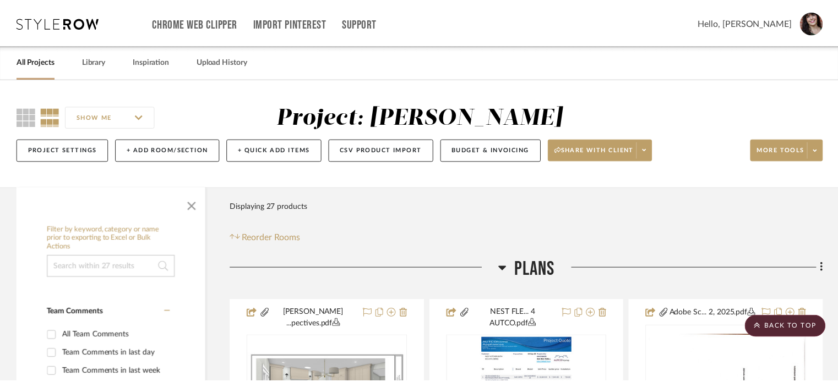
scroll to position [2256, 0]
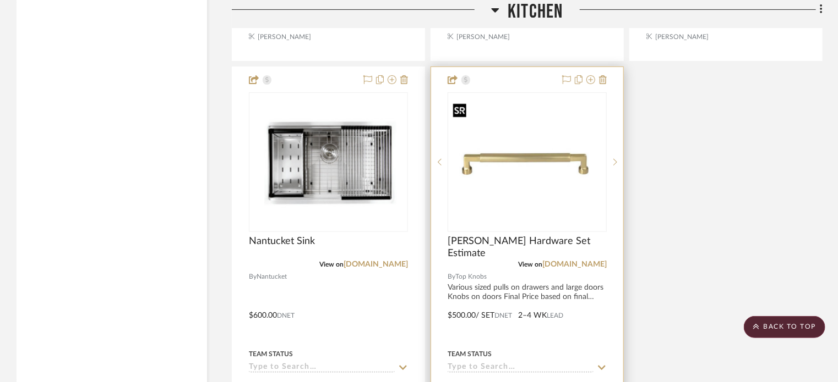
click at [555, 146] on img "0" at bounding box center [526, 162] width 157 height 127
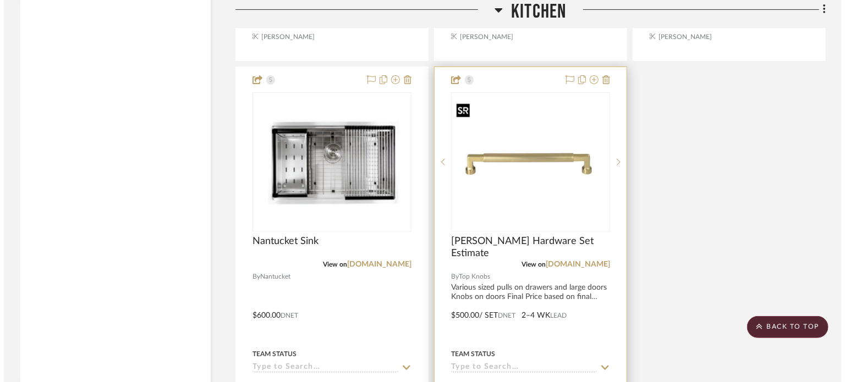
scroll to position [0, 0]
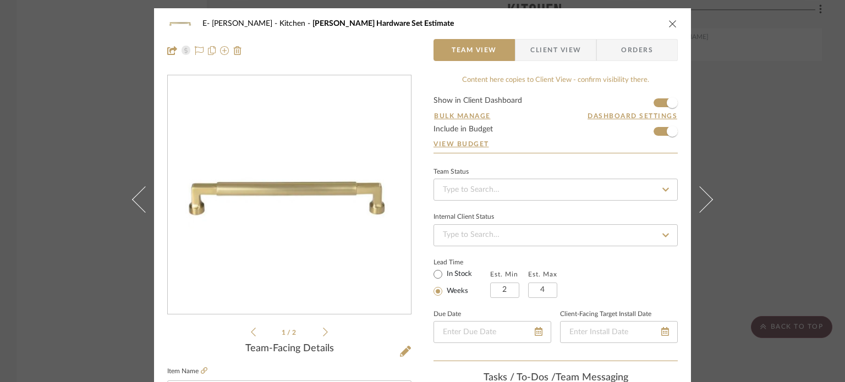
click at [669, 25] on icon "close" at bounding box center [673, 23] width 9 height 9
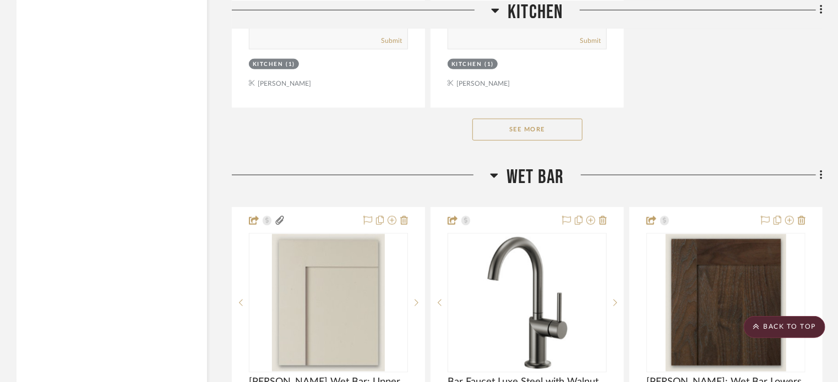
scroll to position [2696, 0]
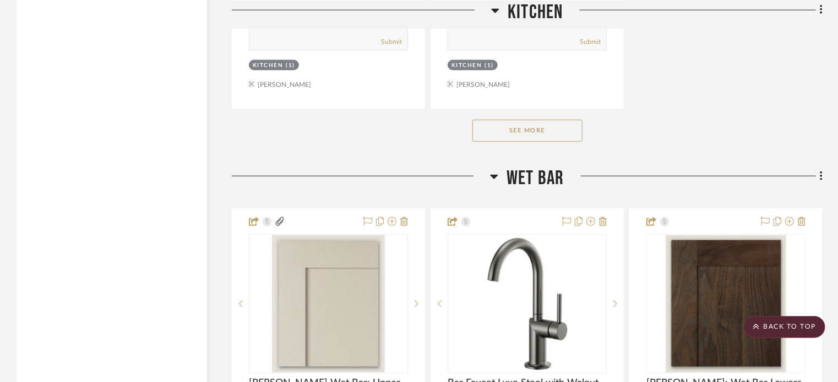
click at [535, 138] on button "See More" at bounding box center [527, 131] width 110 height 22
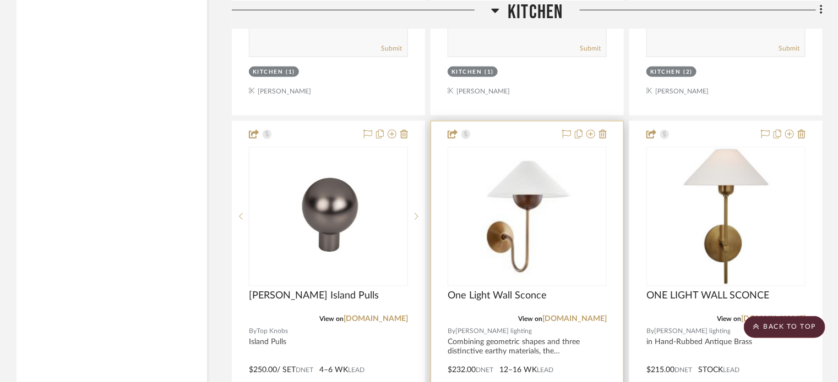
scroll to position [2752, 0]
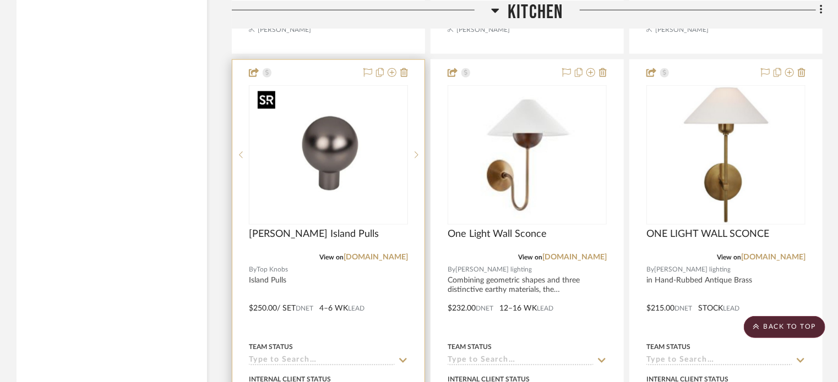
click at [0, 0] on img at bounding box center [0, 0] width 0 height 0
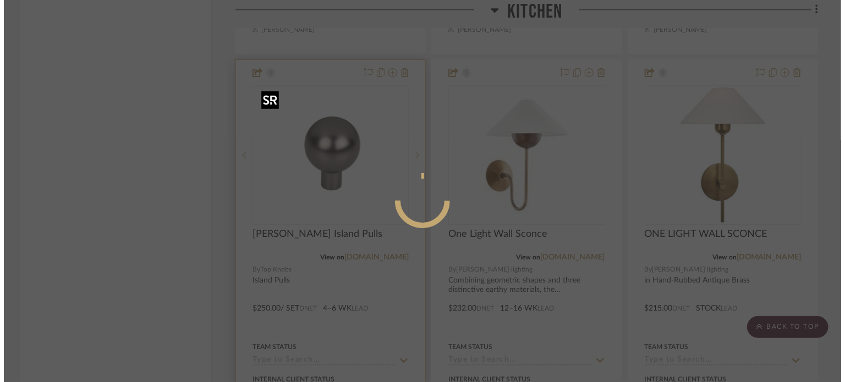
scroll to position [0, 0]
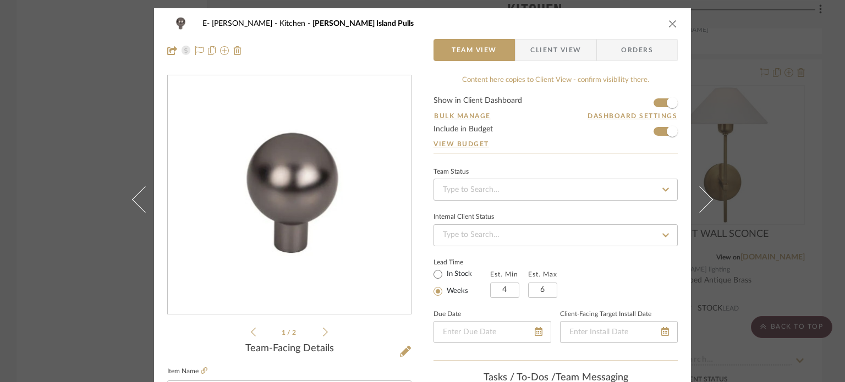
click at [669, 21] on icon "close" at bounding box center [673, 23] width 9 height 9
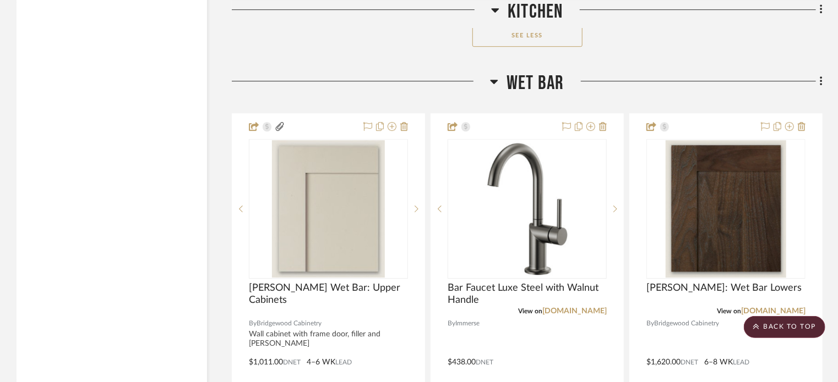
scroll to position [3797, 0]
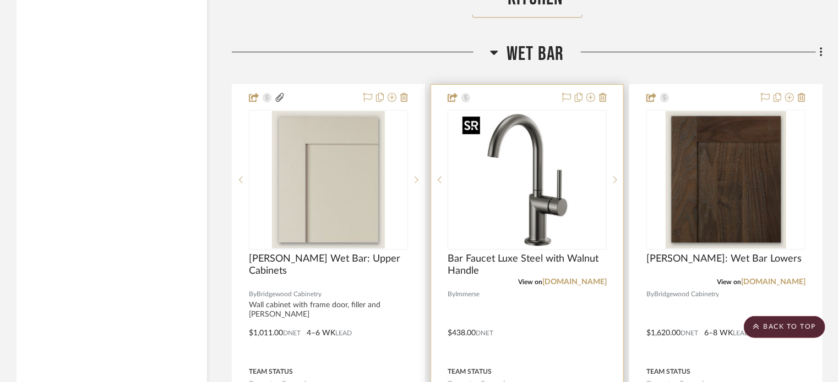
click at [571, 159] on img "0" at bounding box center [527, 180] width 138 height 138
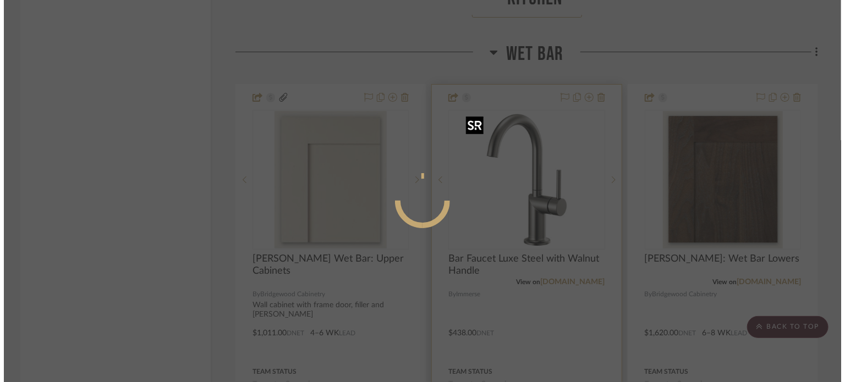
scroll to position [0, 0]
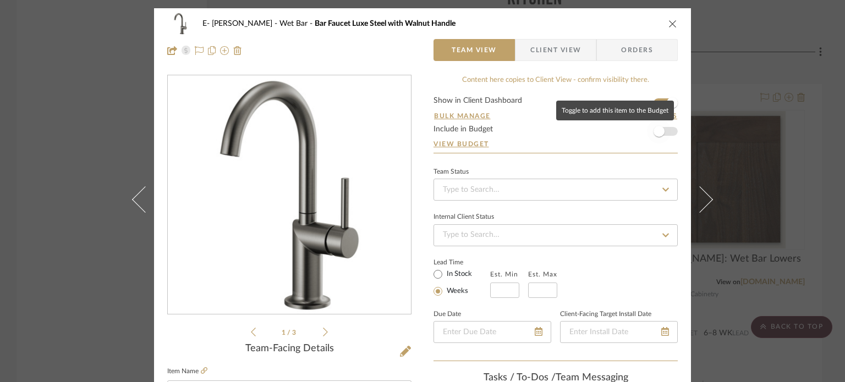
click at [664, 134] on span "button" at bounding box center [659, 131] width 24 height 24
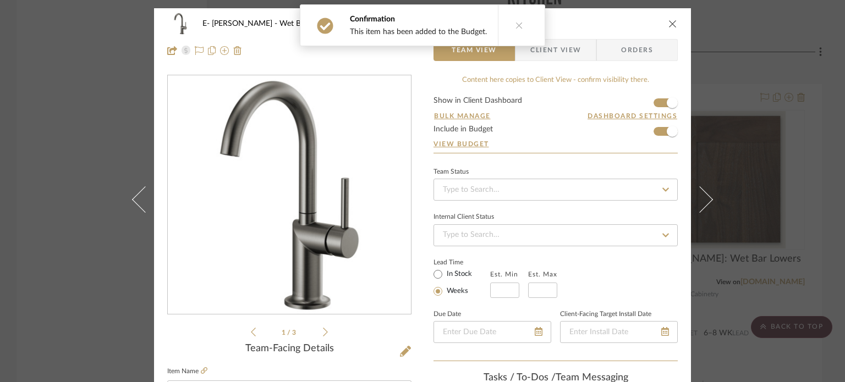
click at [669, 24] on icon "close" at bounding box center [673, 23] width 9 height 9
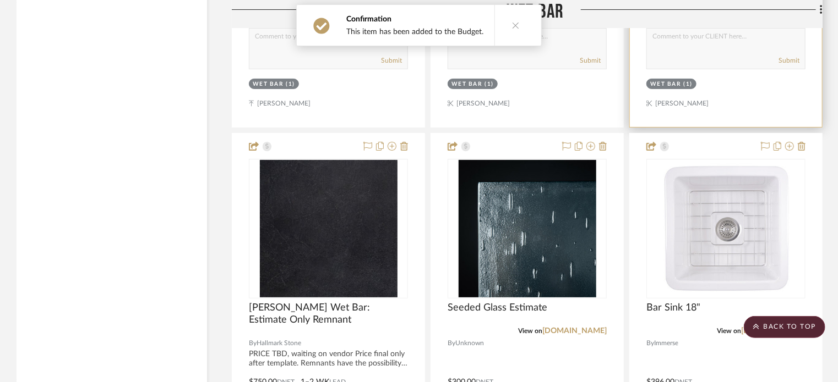
scroll to position [4237, 0]
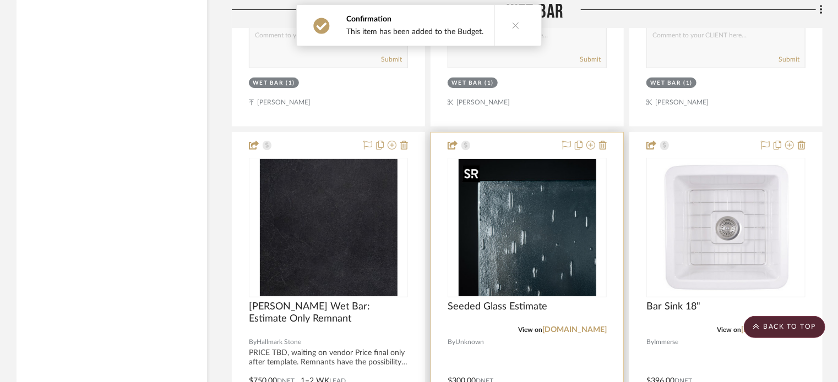
click at [0, 0] on img at bounding box center [0, 0] width 0 height 0
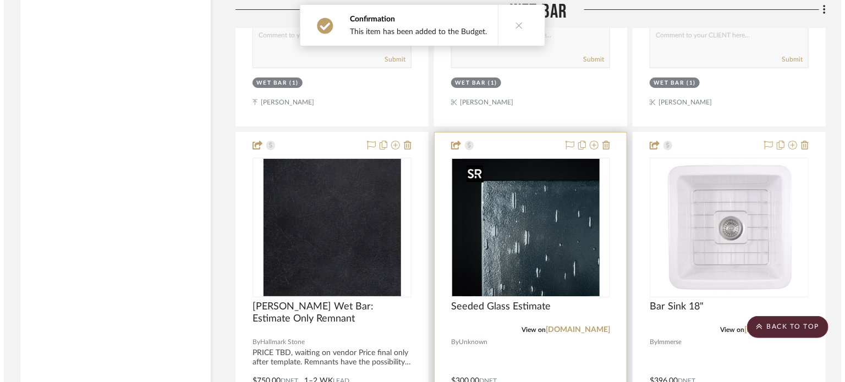
scroll to position [0, 0]
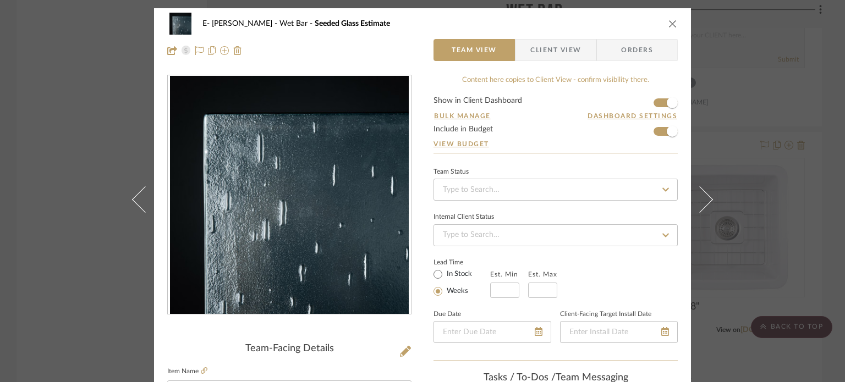
click at [669, 24] on icon "close" at bounding box center [673, 23] width 9 height 9
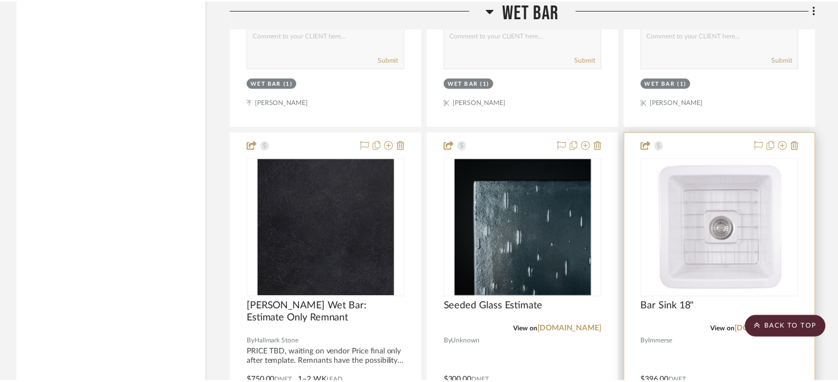
scroll to position [4237, 0]
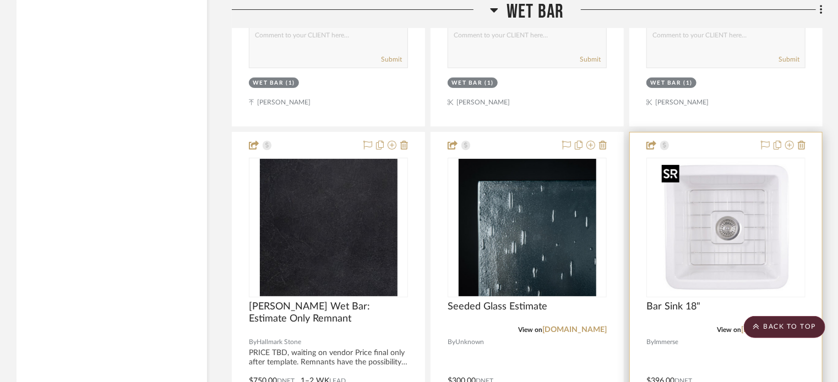
click at [762, 261] on img "0" at bounding box center [726, 228] width 138 height 138
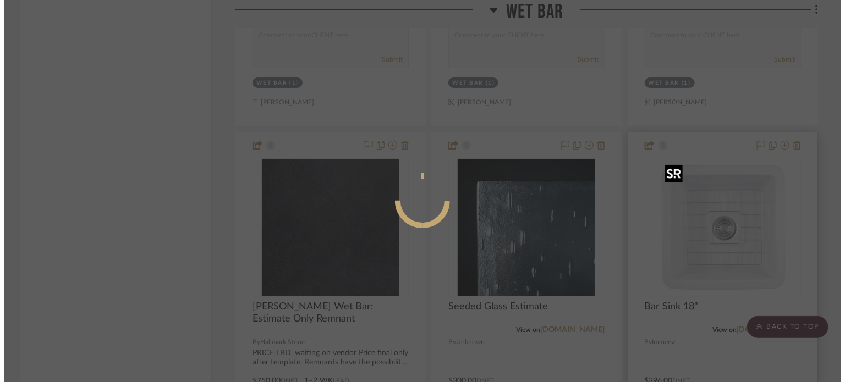
scroll to position [0, 0]
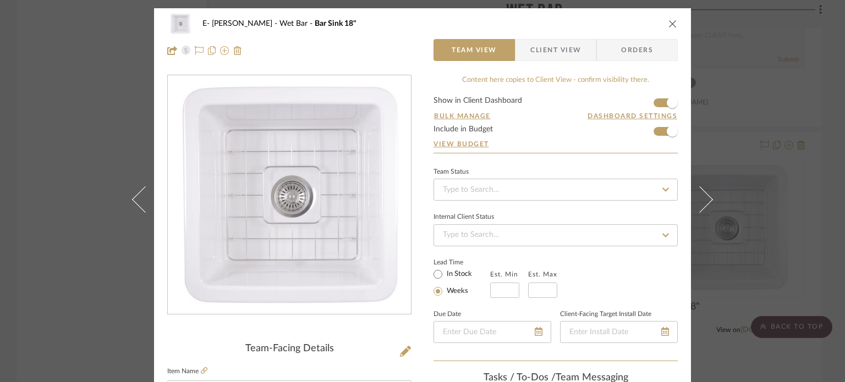
click at [669, 20] on icon "close" at bounding box center [673, 23] width 9 height 9
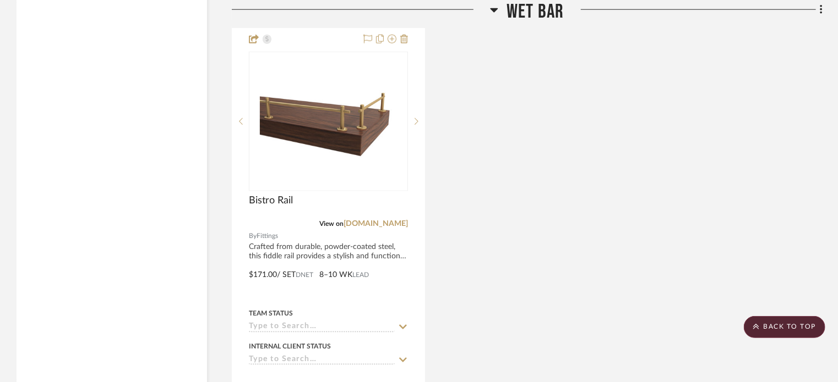
scroll to position [4898, 0]
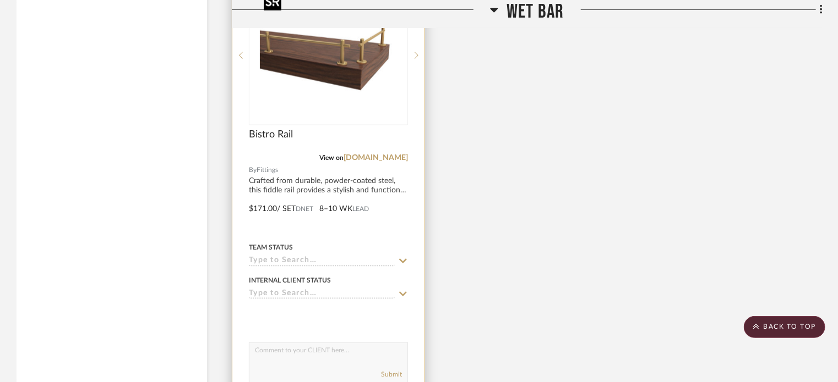
click at [0, 0] on img at bounding box center [0, 0] width 0 height 0
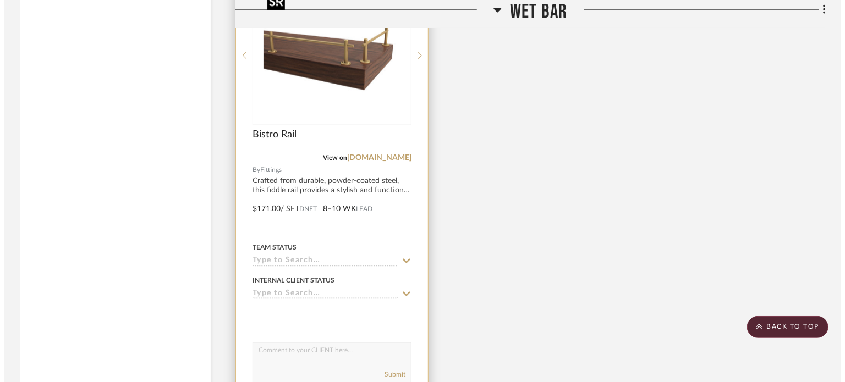
scroll to position [0, 0]
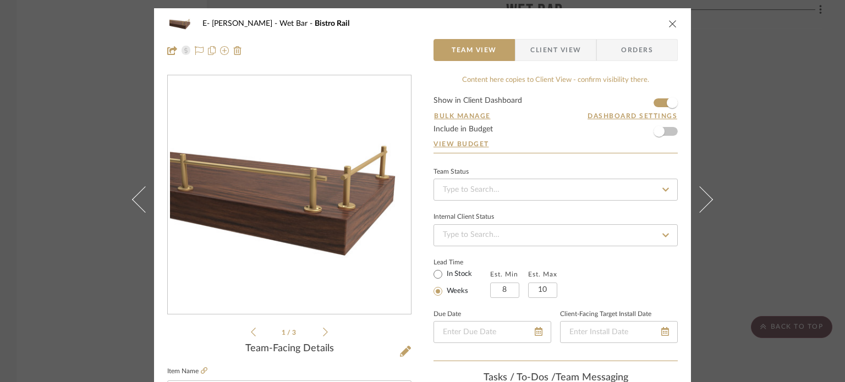
click at [673, 132] on form "Show in Client Dashboard Bulk Manage Dashboard Settings Include in Budget View …" at bounding box center [556, 125] width 244 height 56
click at [671, 134] on form "Show in Client Dashboard Bulk Manage Dashboard Settings Include in Budget View …" at bounding box center [556, 125] width 244 height 56
click at [664, 130] on span "button" at bounding box center [659, 131] width 24 height 24
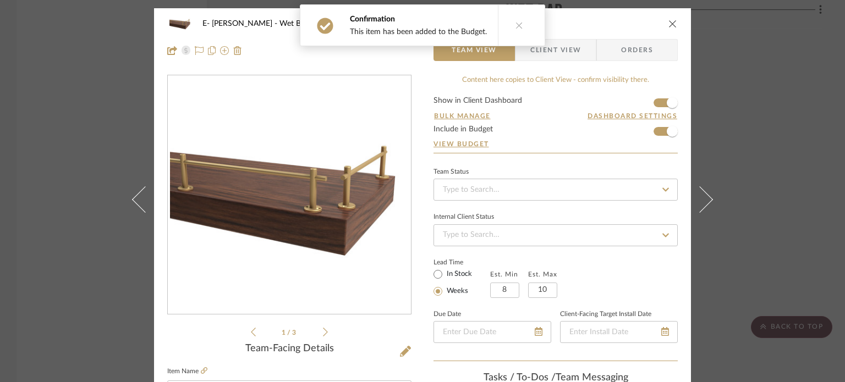
click at [669, 25] on icon "close" at bounding box center [673, 23] width 9 height 9
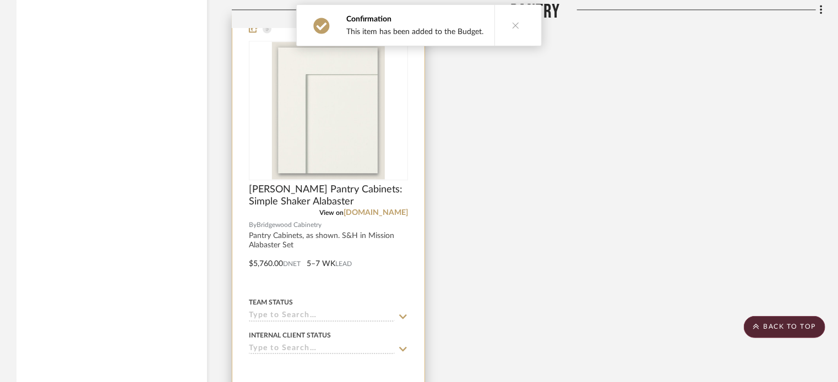
scroll to position [5448, 0]
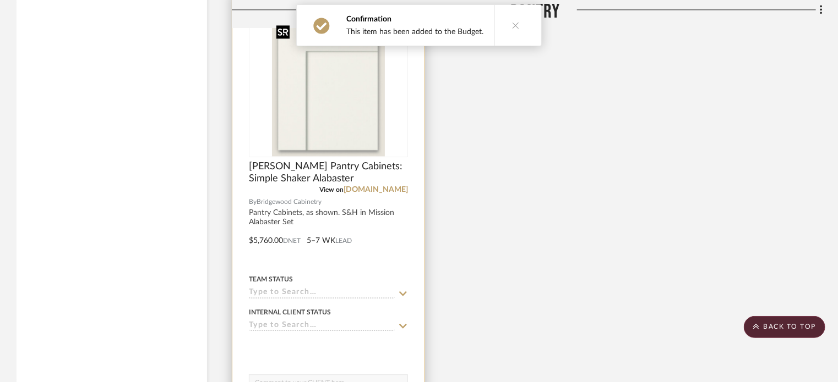
click at [0, 0] on img at bounding box center [0, 0] width 0 height 0
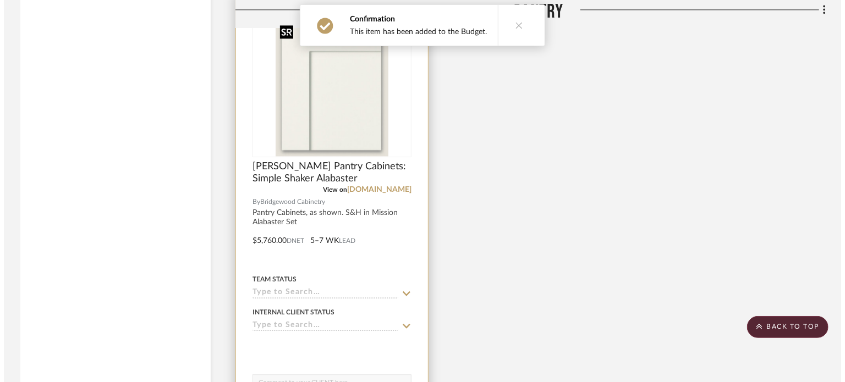
scroll to position [0, 0]
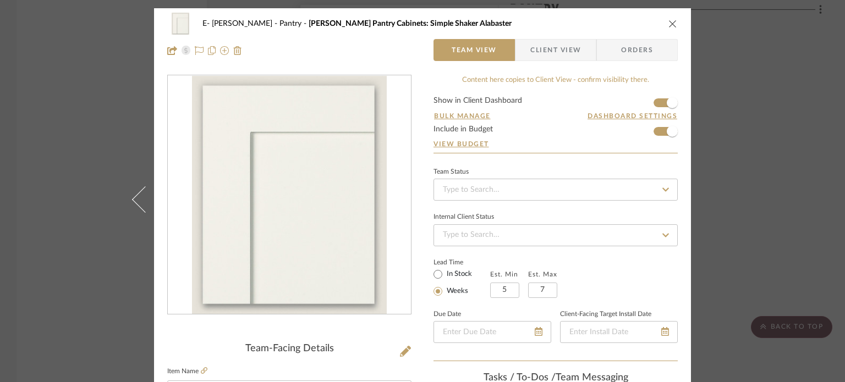
click at [669, 24] on icon "close" at bounding box center [673, 23] width 9 height 9
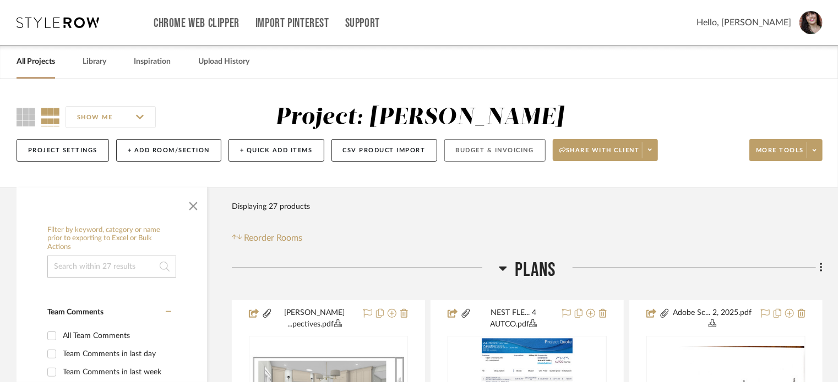
click at [508, 149] on button "Budget & Invoicing" at bounding box center [494, 150] width 101 height 23
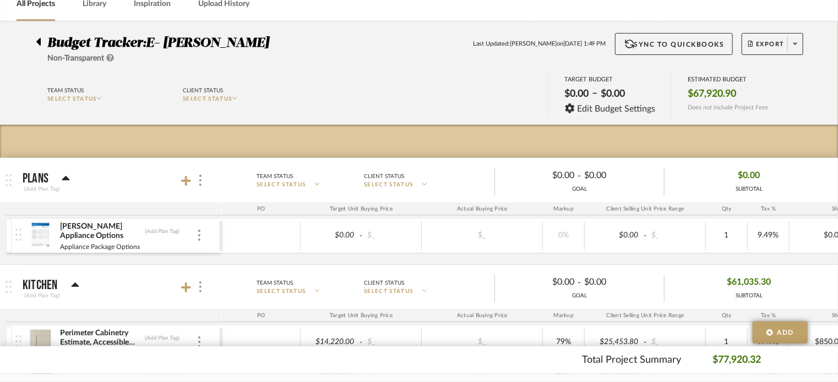
scroll to position [48, 0]
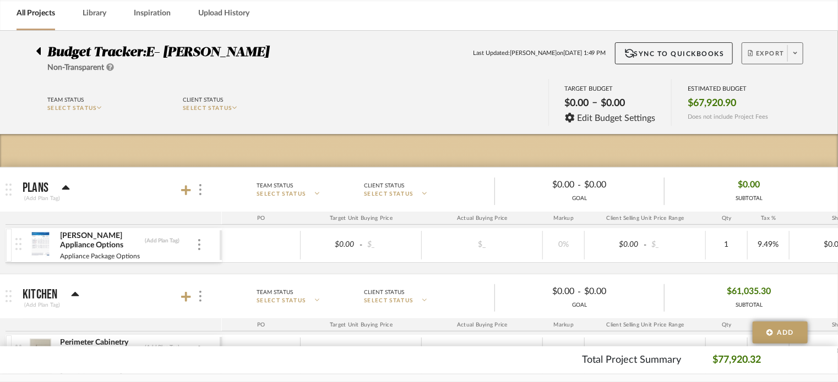
click at [773, 50] on span "Export" at bounding box center [766, 58] width 36 height 17
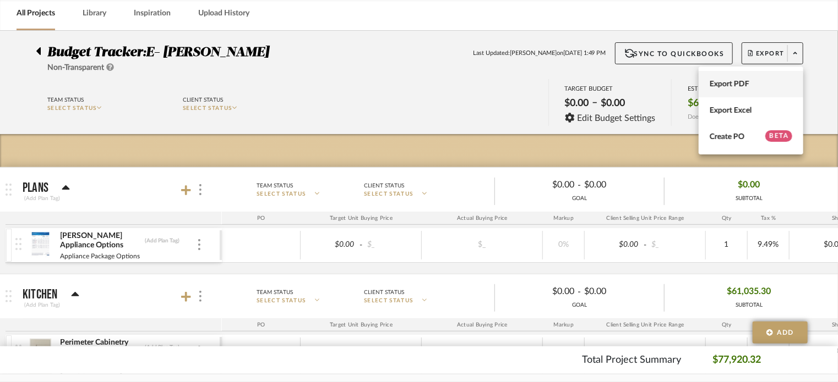
click at [741, 78] on button "Export PDF" at bounding box center [750, 84] width 105 height 26
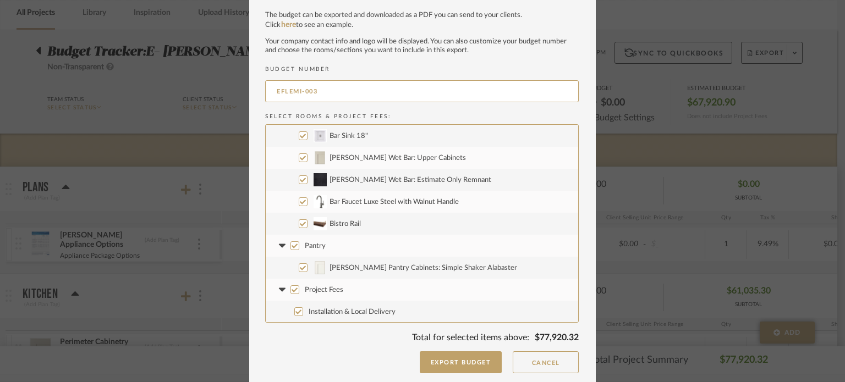
scroll to position [31, 0]
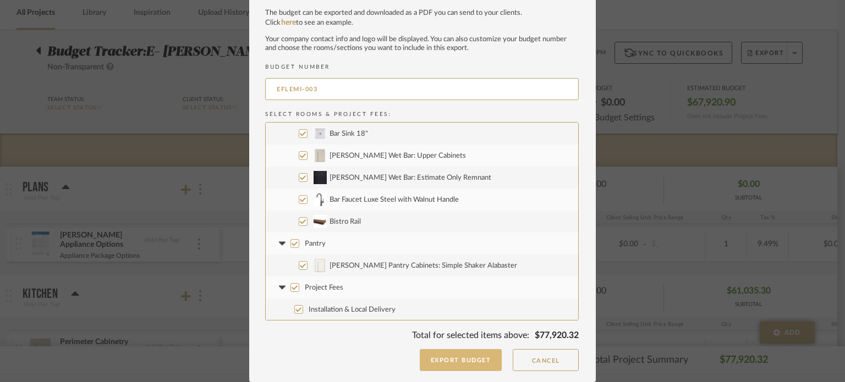
click at [463, 363] on button "Export Budget" at bounding box center [461, 360] width 83 height 22
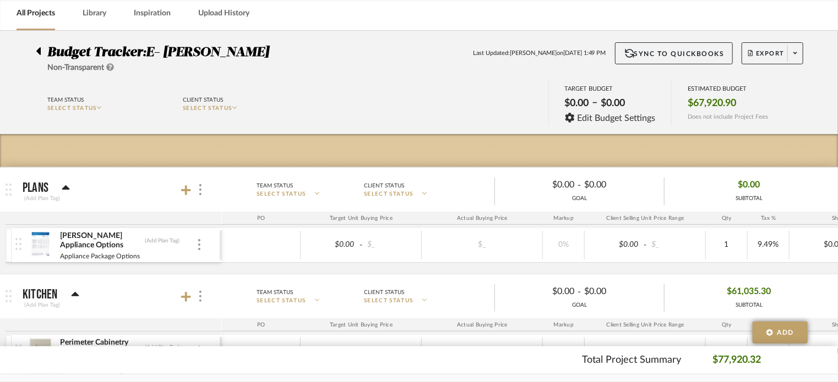
scroll to position [0, 0]
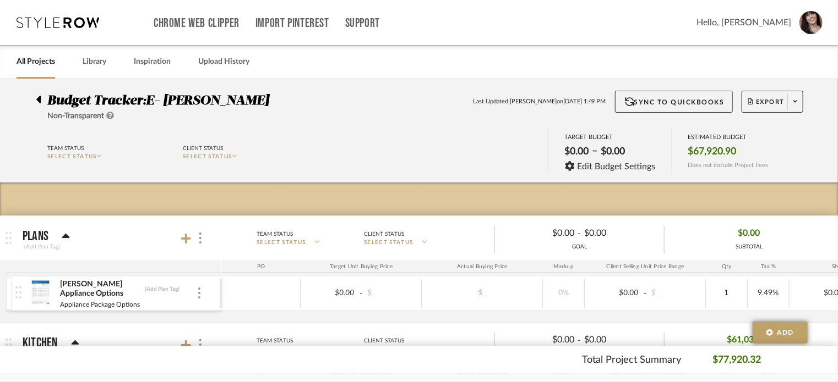
click at [40, 99] on icon at bounding box center [38, 100] width 4 height 8
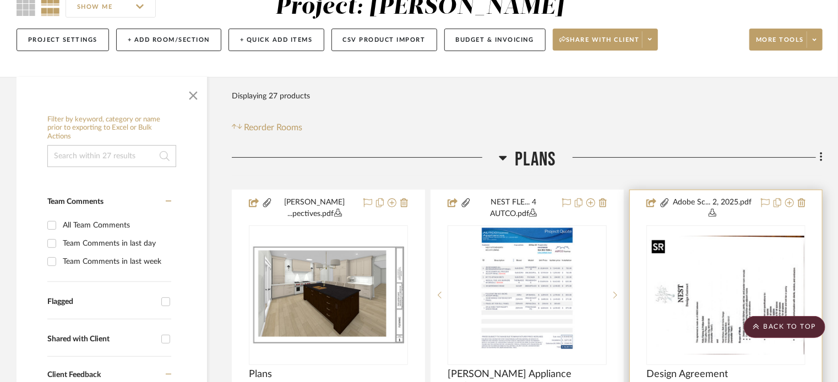
scroll to position [110, 0]
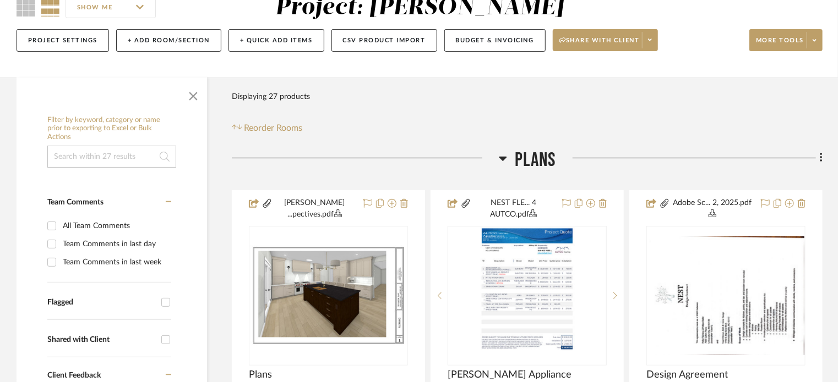
click at [817, 157] on fa-icon at bounding box center [819, 159] width 7 height 18
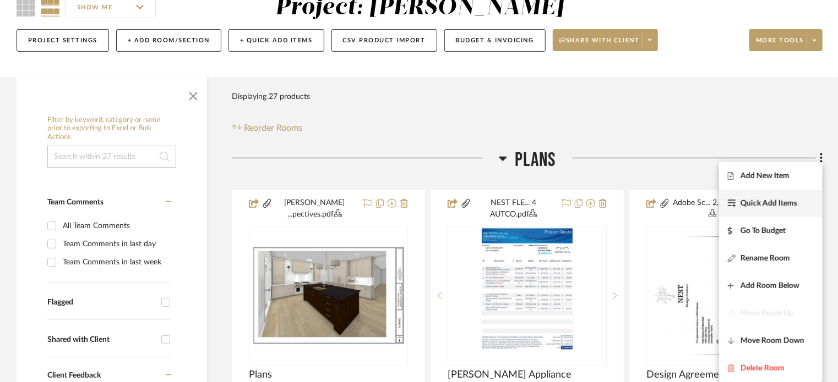
click at [789, 203] on span "Quick Add Items" at bounding box center [768, 203] width 57 height 9
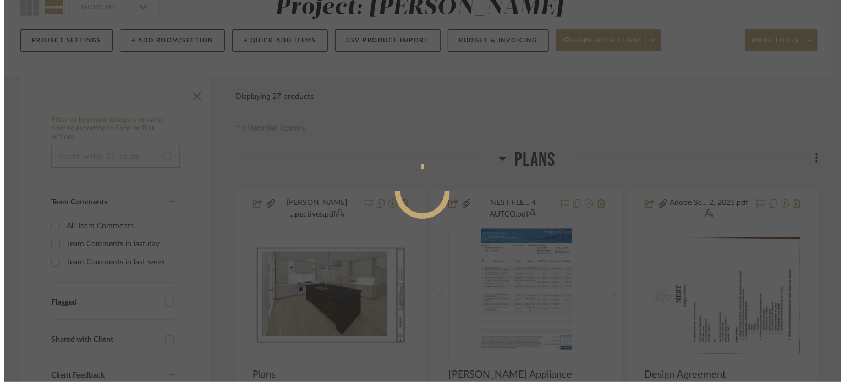
scroll to position [0, 0]
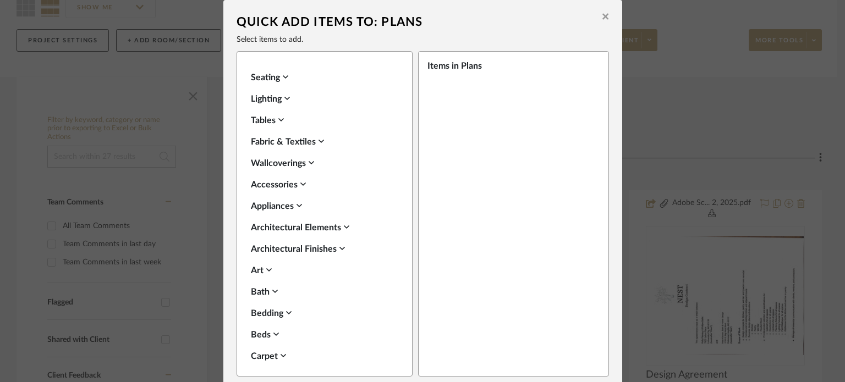
click at [442, 65] on div "Items in Plans" at bounding box center [510, 65] width 165 height 13
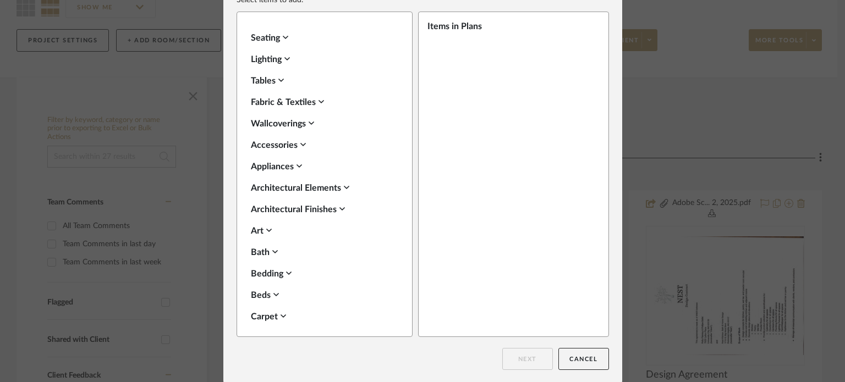
scroll to position [40, 0]
click at [322, 187] on div "Architectural Elements" at bounding box center [322, 187] width 142 height 13
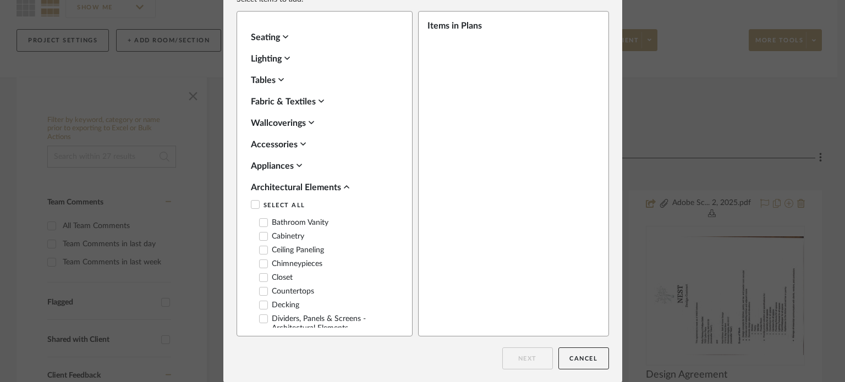
click at [322, 187] on div "Architectural Elements" at bounding box center [322, 187] width 142 height 13
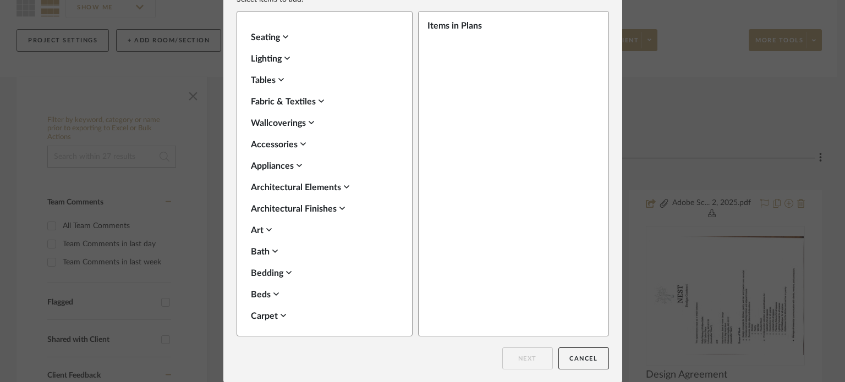
click at [319, 208] on div "Architectural Finishes" at bounding box center [322, 209] width 142 height 13
click at [321, 208] on div "Architectural Finishes" at bounding box center [322, 209] width 142 height 13
click at [586, 368] on button "Cancel" at bounding box center [584, 359] width 51 height 22
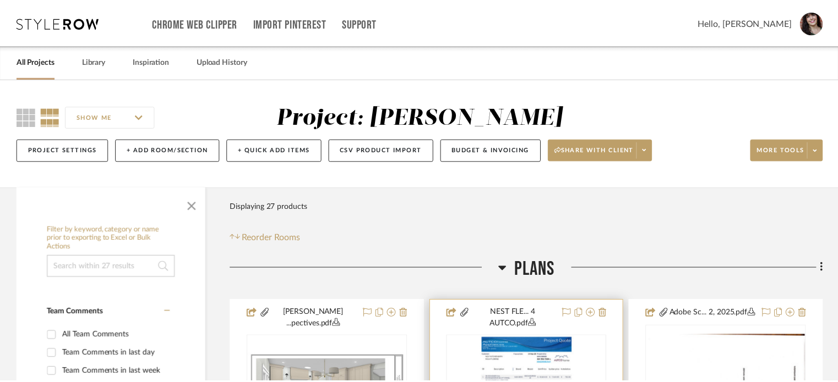
scroll to position [110, 0]
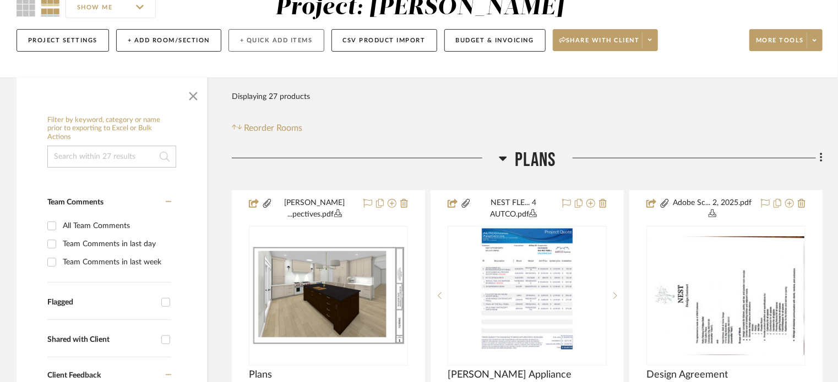
click at [237, 43] on button "+ Quick Add Items" at bounding box center [276, 40] width 96 height 23
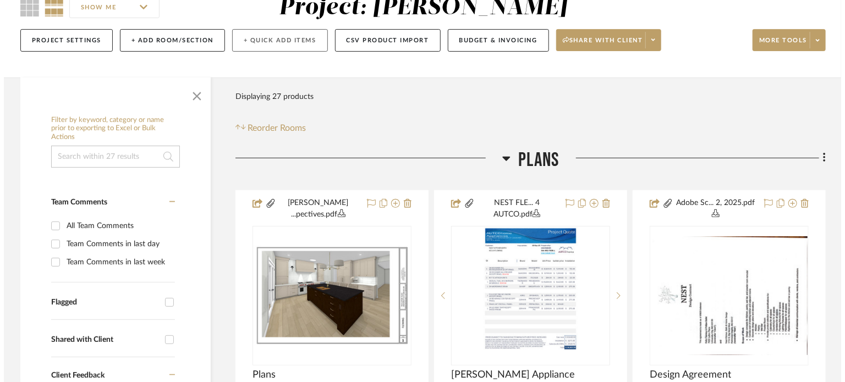
scroll to position [0, 0]
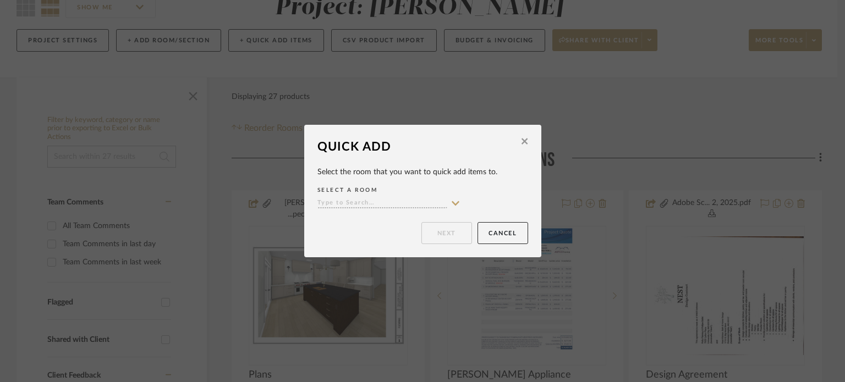
click at [349, 190] on label "SELECT A ROOM" at bounding box center [423, 190] width 211 height 10
click at [451, 201] on icon at bounding box center [456, 203] width 10 height 9
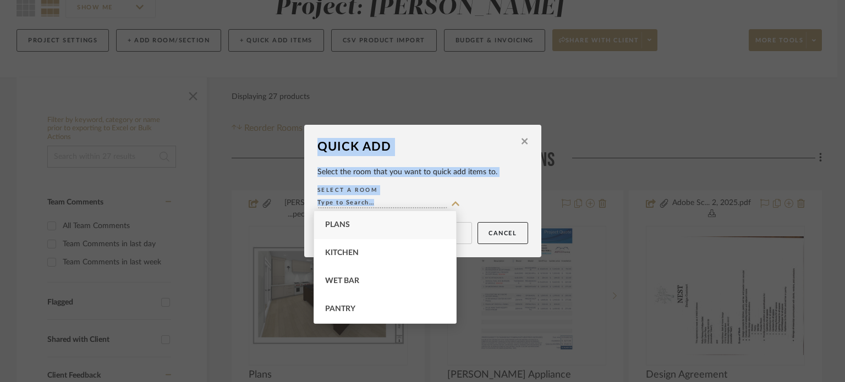
click at [451, 201] on icon at bounding box center [456, 203] width 10 height 9
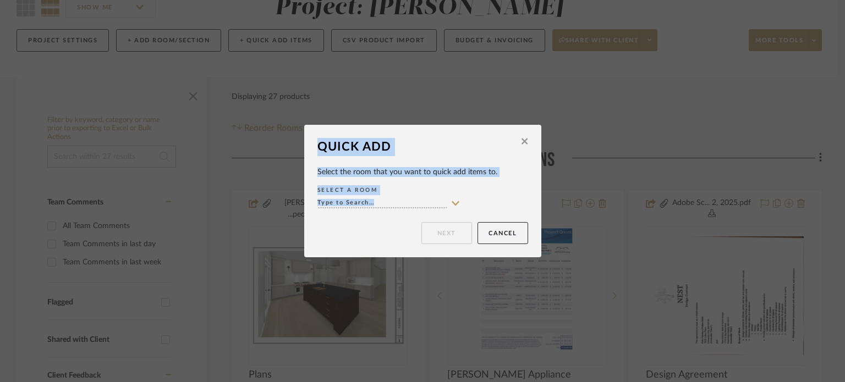
click at [458, 200] on div "SELECT A ROOM" at bounding box center [423, 198] width 211 height 28
click at [451, 204] on icon at bounding box center [456, 203] width 10 height 9
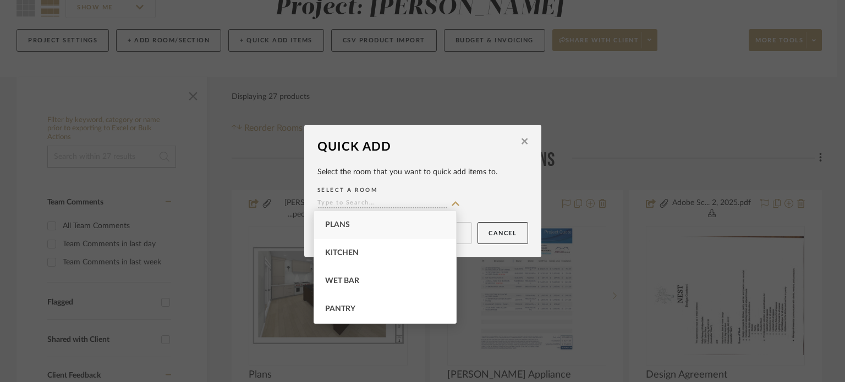
click at [375, 217] on div "Plans" at bounding box center [385, 225] width 142 height 28
type input "Plans"
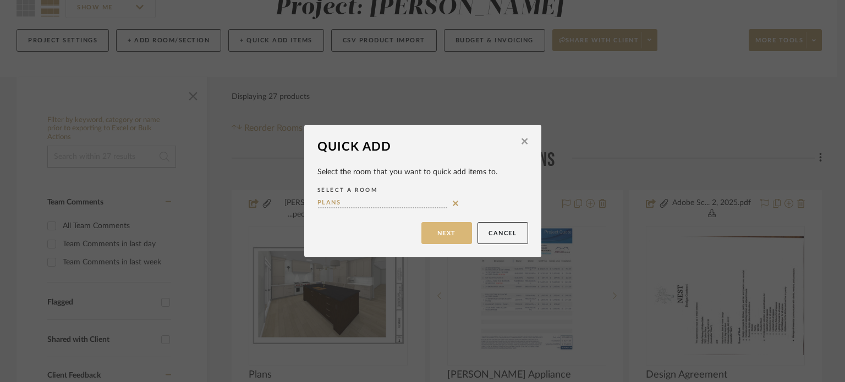
click at [422, 228] on button "Next" at bounding box center [447, 233] width 51 height 22
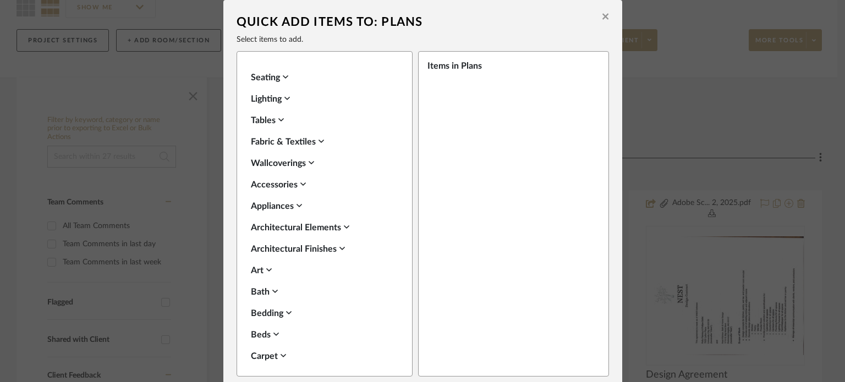
click at [448, 65] on div "Items in Plans" at bounding box center [510, 65] width 165 height 13
click at [603, 17] on icon at bounding box center [606, 17] width 6 height 6
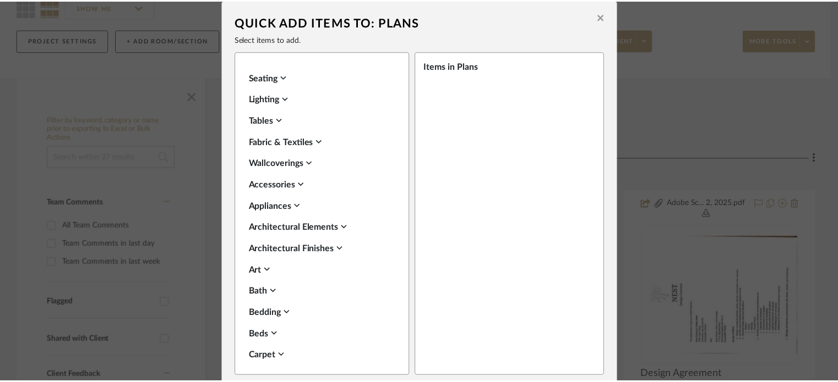
scroll to position [110, 0]
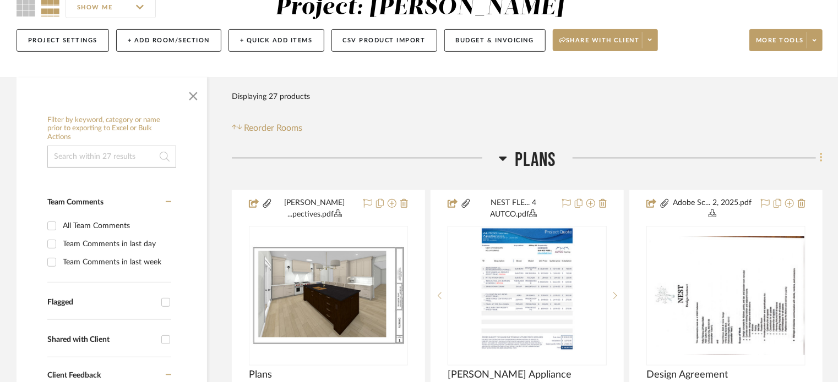
click at [816, 156] on fa-icon at bounding box center [819, 159] width 7 height 18
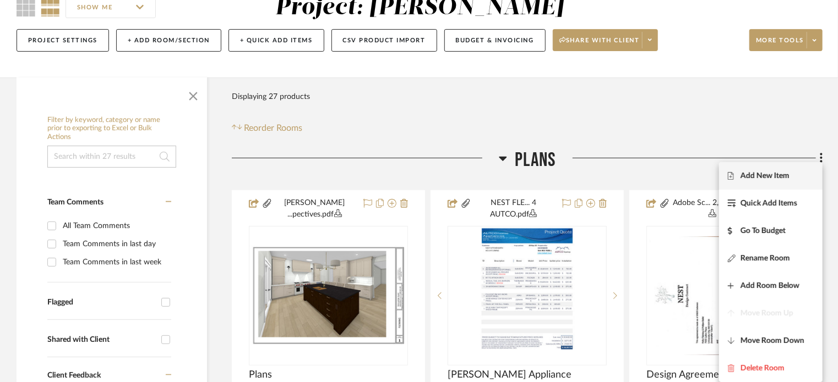
click at [768, 176] on span "Add New Item" at bounding box center [764, 176] width 49 height 9
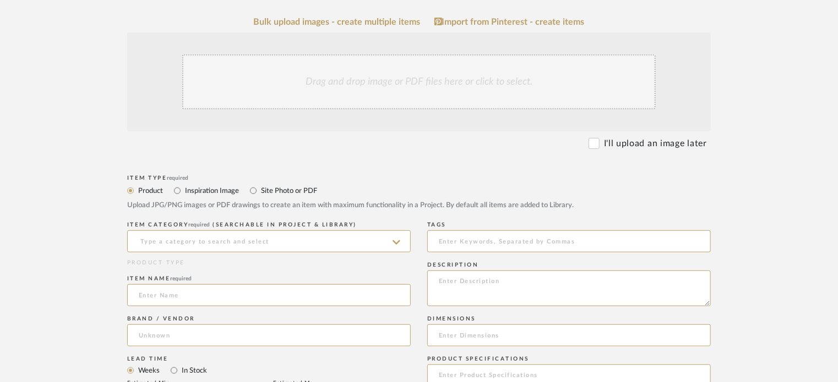
scroll to position [220, 0]
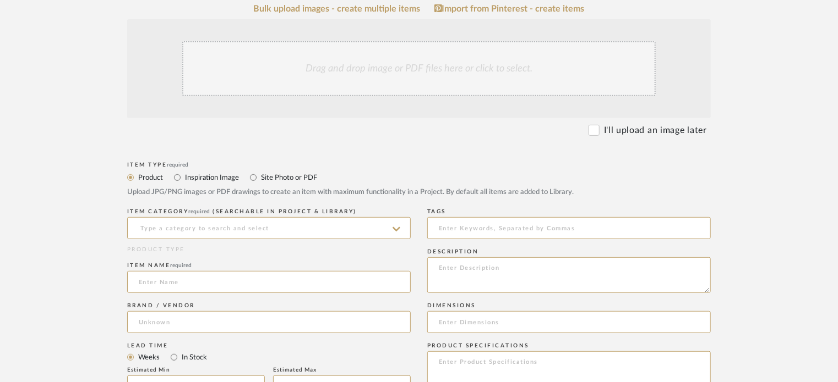
click at [280, 174] on label "Site Photo or PDF" at bounding box center [288, 178] width 57 height 12
click at [260, 174] on input "Site Photo or PDF" at bounding box center [253, 177] width 13 height 13
radio input "true"
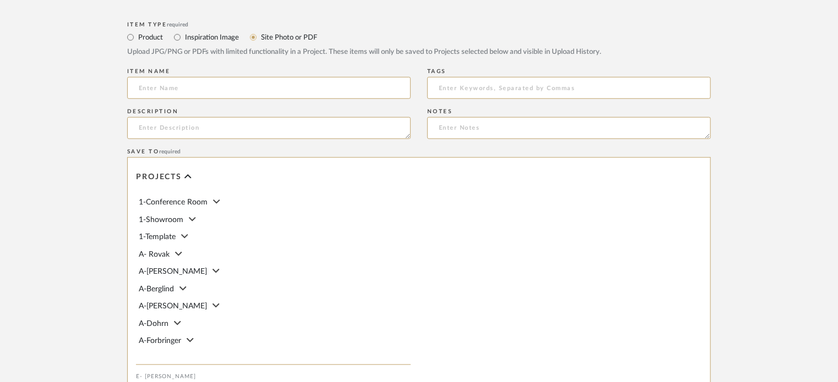
scroll to position [385, 0]
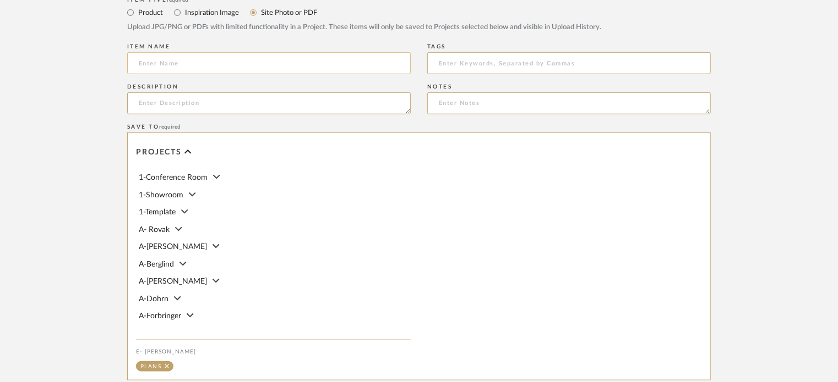
click at [216, 67] on input at bounding box center [268, 63] width 283 height 22
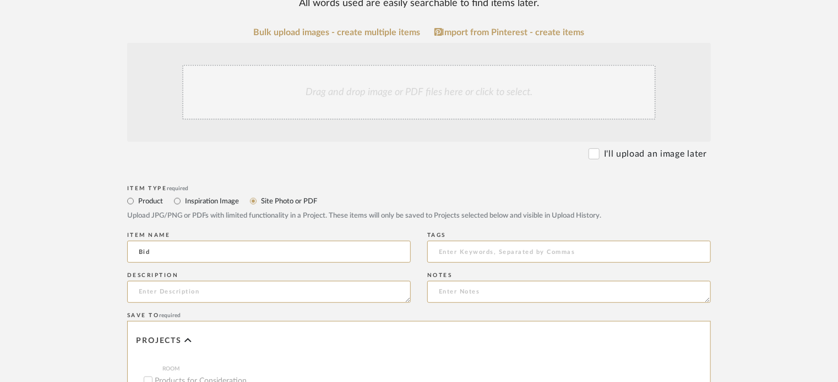
scroll to position [188, 0]
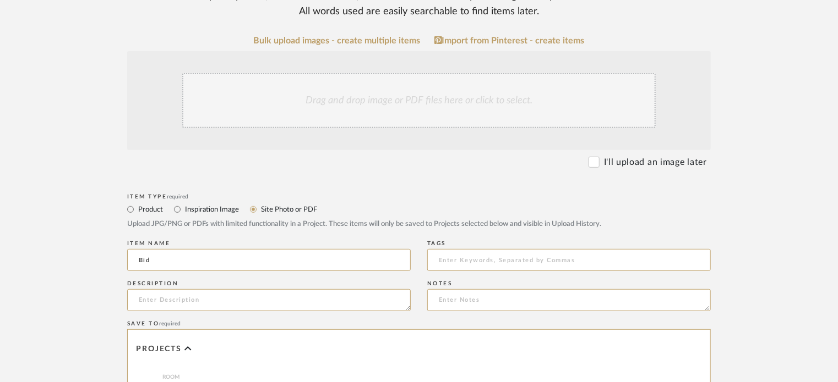
type input "Bid"
click at [493, 99] on div "Drag and drop image or PDF files here or click to select." at bounding box center [418, 100] width 473 height 55
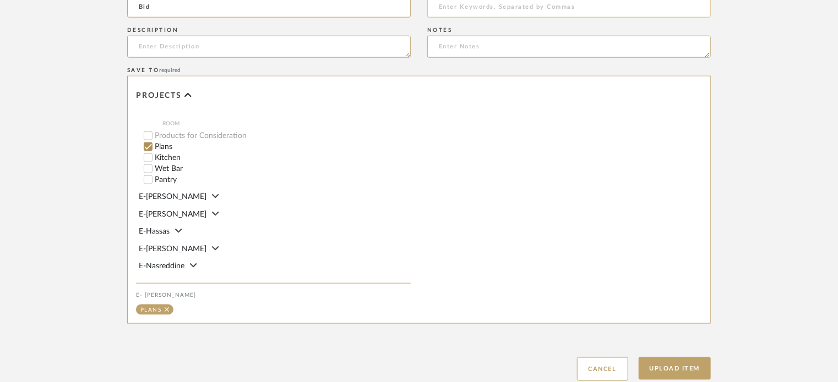
scroll to position [636, 0]
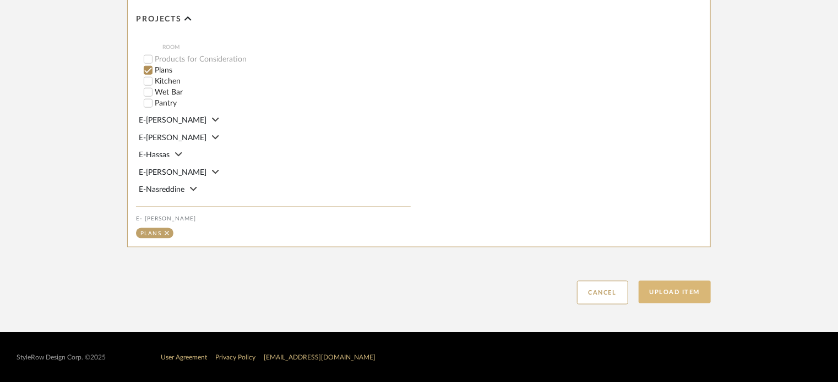
click at [693, 299] on button "Upload Item" at bounding box center [674, 292] width 73 height 23
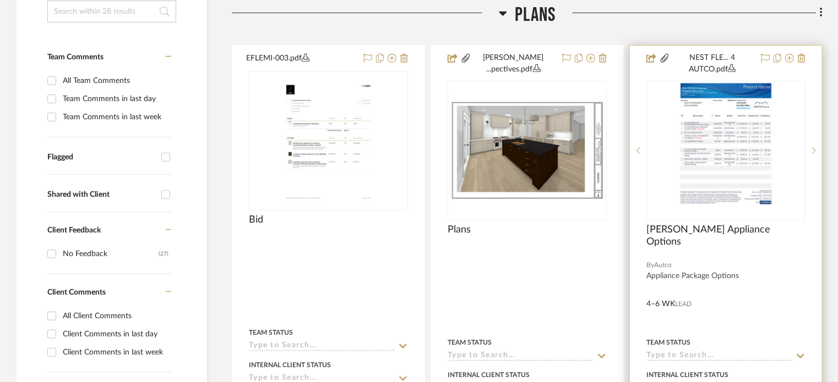
scroll to position [258, 0]
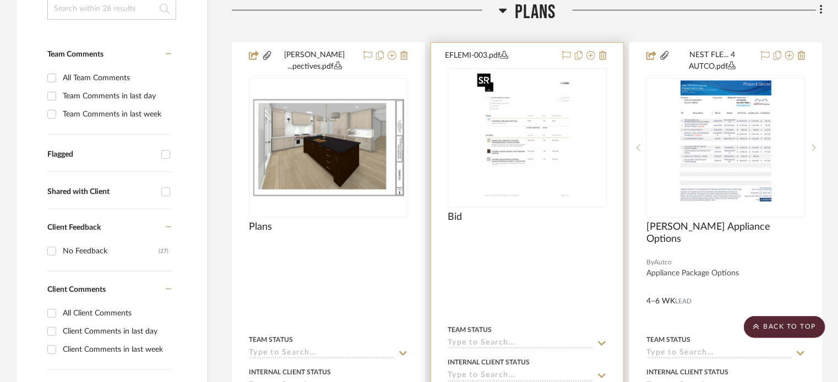
click at [528, 95] on img "0" at bounding box center [527, 138] width 108 height 138
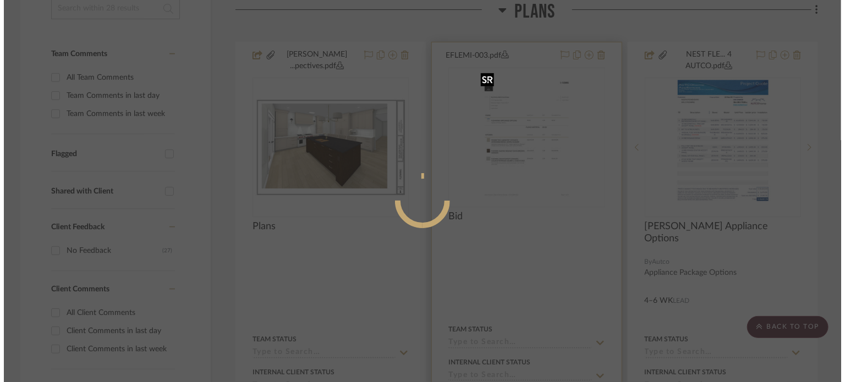
scroll to position [0, 0]
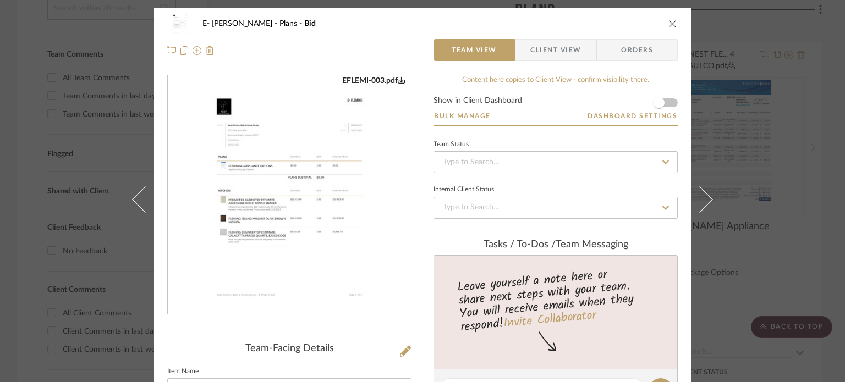
click at [673, 101] on form "Show in Client Dashboard Bulk Manage Dashboard Settings" at bounding box center [556, 111] width 244 height 29
click at [669, 103] on form "Show in Client Dashboard Bulk Manage Dashboard Settings" at bounding box center [556, 111] width 244 height 29
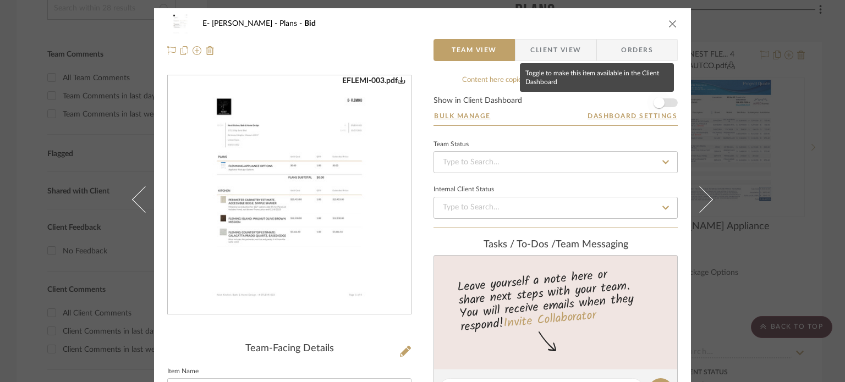
click at [655, 105] on span "button" at bounding box center [659, 102] width 11 height 11
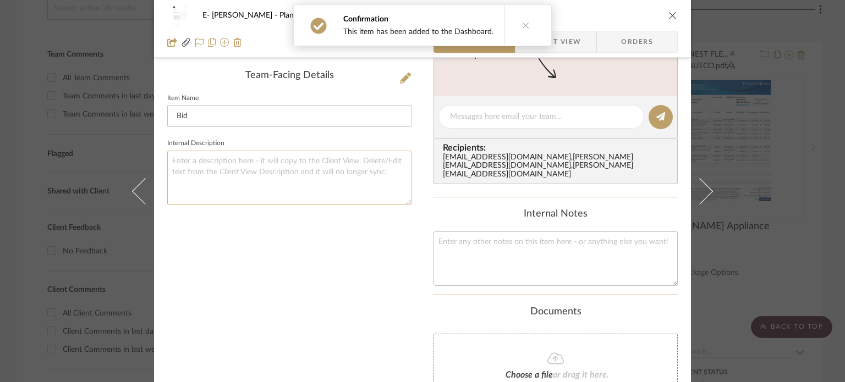
scroll to position [275, 0]
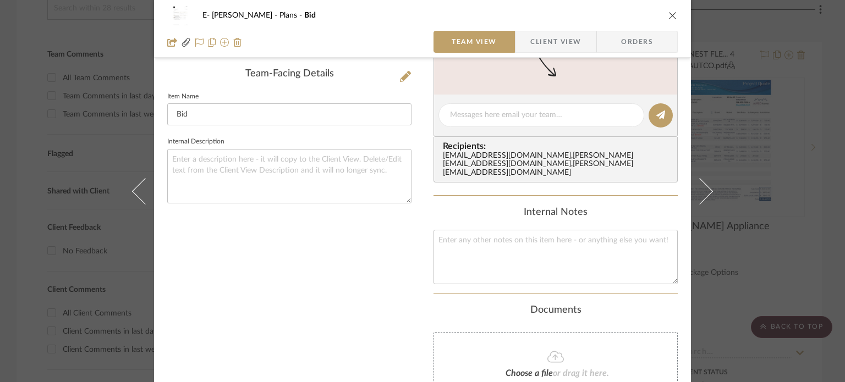
click at [671, 17] on icon "close" at bounding box center [673, 15] width 9 height 9
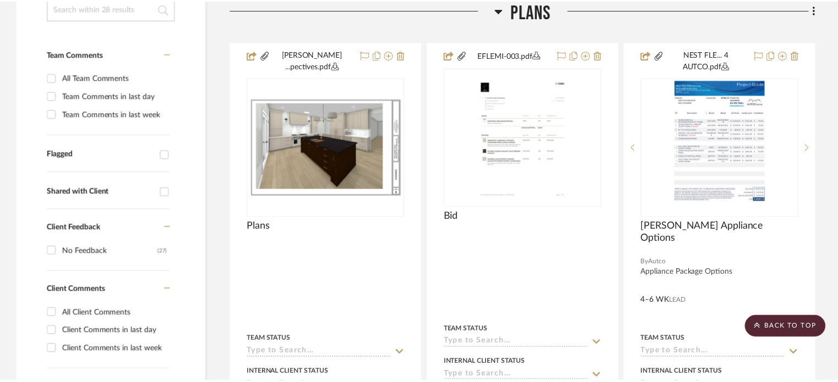
scroll to position [258, 0]
